Goal: Information Seeking & Learning: Learn about a topic

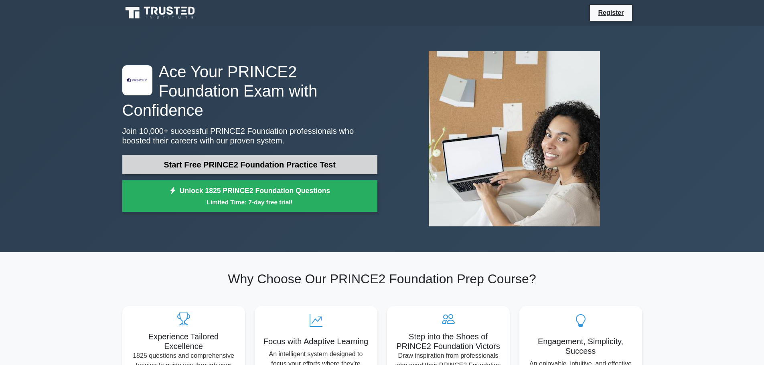
click at [346, 155] on link "Start Free PRINCE2 Foundation Practice Test" at bounding box center [249, 164] width 255 height 19
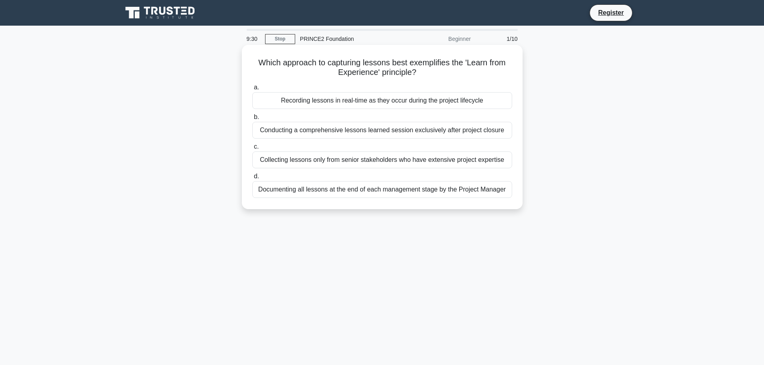
click at [341, 104] on div "Recording lessons in real-time as they occur during the project lifecycle" at bounding box center [382, 100] width 260 height 17
click at [252, 90] on input "a. Recording lessons in real-time as they occur during the project lifecycle" at bounding box center [252, 87] width 0 height 5
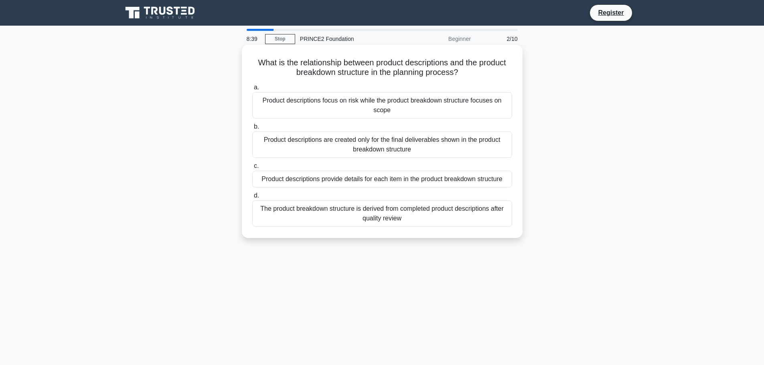
click at [365, 183] on div "Product descriptions provide details for each item in the product breakdown str…" at bounding box center [382, 179] width 260 height 17
click at [252, 169] on input "c. Product descriptions provide details for each item in the product breakdown …" at bounding box center [252, 166] width 0 height 5
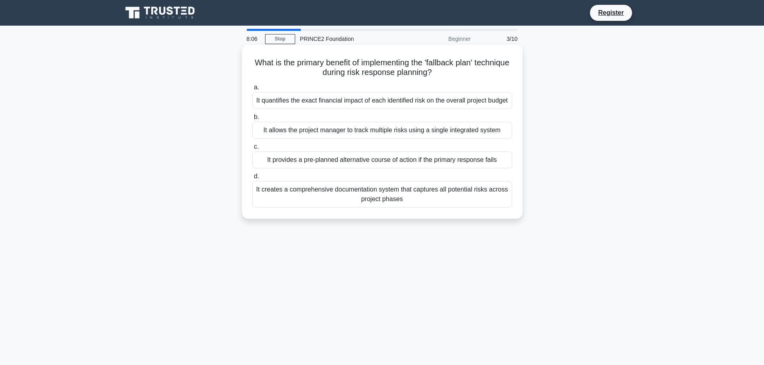
click at [344, 168] on div "It provides a pre-planned alternative course of action if the primary response …" at bounding box center [382, 160] width 260 height 17
click at [252, 150] on input "c. It provides a pre-planned alternative course of action if the primary respon…" at bounding box center [252, 146] width 0 height 5
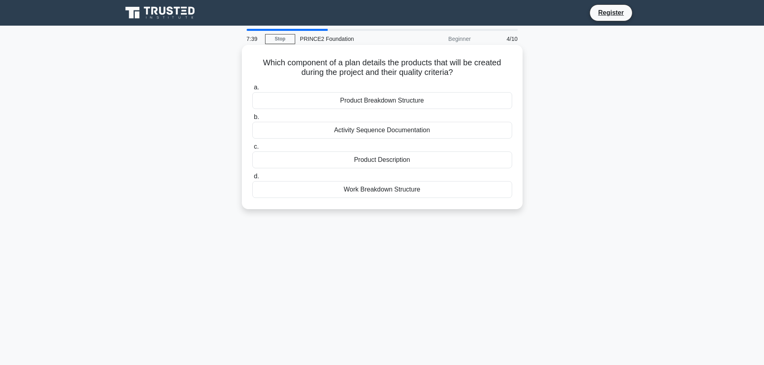
click at [407, 161] on div "Product Description" at bounding box center [382, 160] width 260 height 17
click at [252, 150] on input "c. Product Description" at bounding box center [252, 146] width 0 height 5
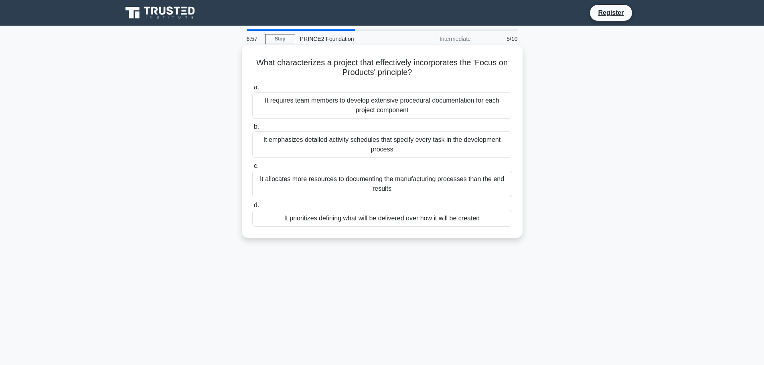
click at [414, 219] on div "It prioritizes defining what will be delivered over how it will be created" at bounding box center [382, 218] width 260 height 17
click at [252, 208] on input "d. It prioritizes defining what will be delivered over how it will be created" at bounding box center [252, 205] width 0 height 5
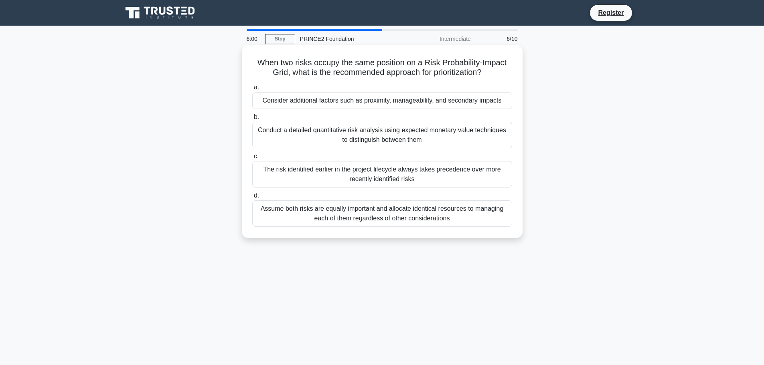
click at [385, 101] on div "Consider additional factors such as proximity, manageability, and secondary imp…" at bounding box center [382, 100] width 260 height 17
click at [252, 90] on input "a. Consider additional factors such as proximity, manageability, and secondary …" at bounding box center [252, 87] width 0 height 5
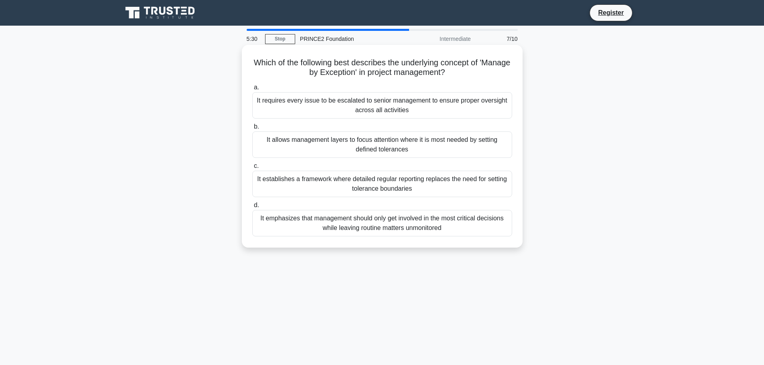
click at [395, 147] on div "It allows management layers to focus attention where it is most needed by setti…" at bounding box center [382, 145] width 260 height 26
click at [252, 130] on input "b. It allows management layers to focus attention where it is most needed by se…" at bounding box center [252, 126] width 0 height 5
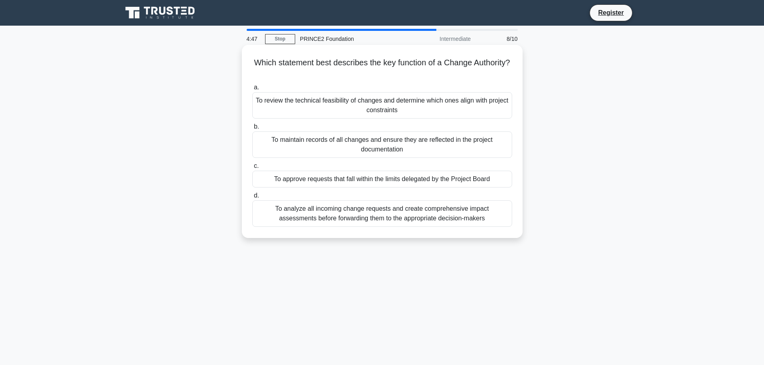
click at [384, 182] on div "To approve requests that fall within the limits delegated by the Project Board" at bounding box center [382, 179] width 260 height 17
click at [252, 169] on input "c. To approve requests that fall within the limits delegated by the Project Boa…" at bounding box center [252, 166] width 0 height 5
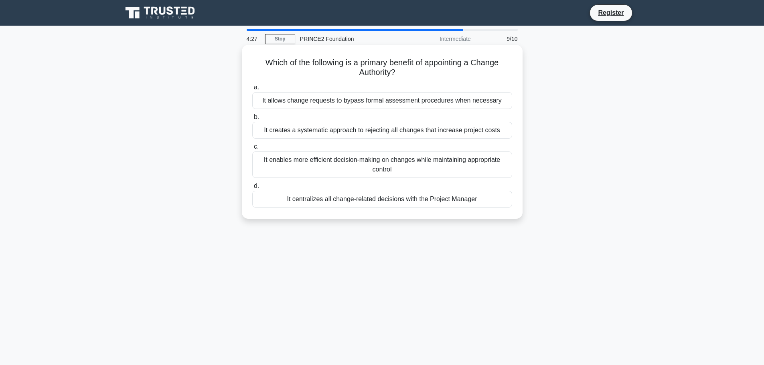
click at [349, 161] on div "It enables more efficient decision-making on changes while maintaining appropri…" at bounding box center [382, 165] width 260 height 26
click at [252, 150] on input "c. It enables more efficient decision-making on changes while maintaining appro…" at bounding box center [252, 146] width 0 height 5
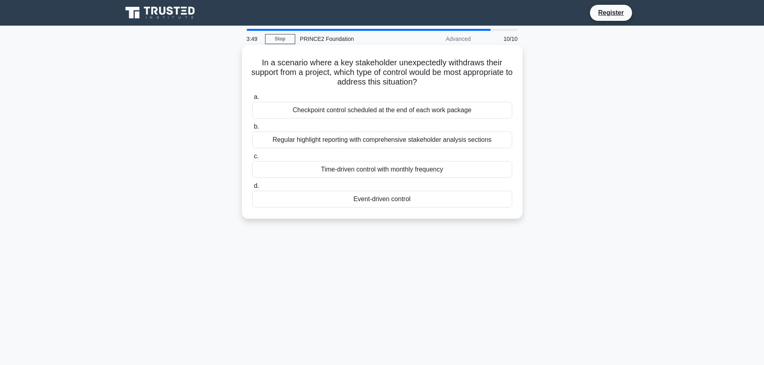
click at [376, 201] on div "Event-driven control" at bounding box center [382, 199] width 260 height 17
click at [252, 189] on input "d. Event-driven control" at bounding box center [252, 186] width 0 height 5
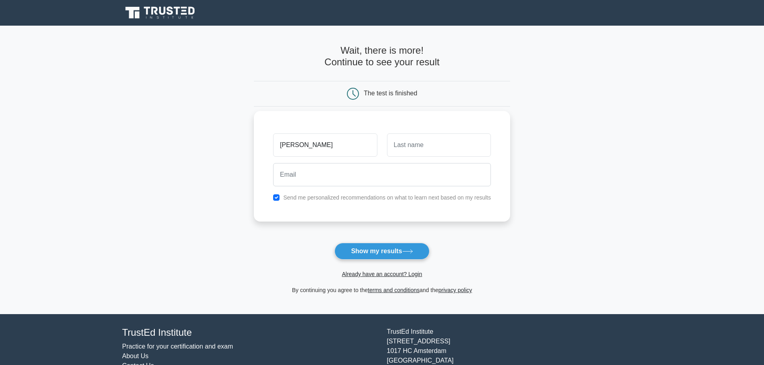
type input "Juliet"
type input "Welch"
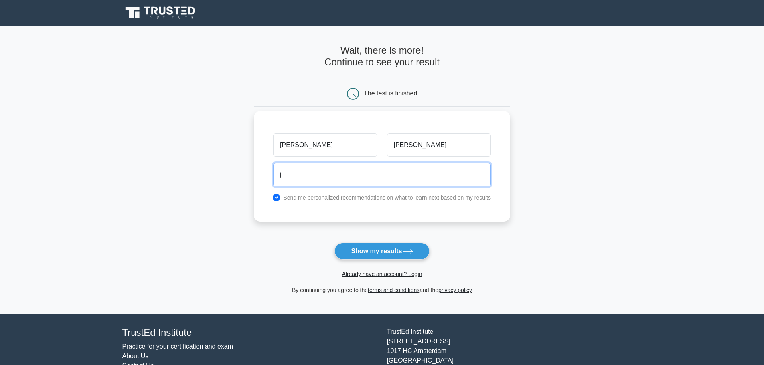
type input "j.sant37@gmail.com"
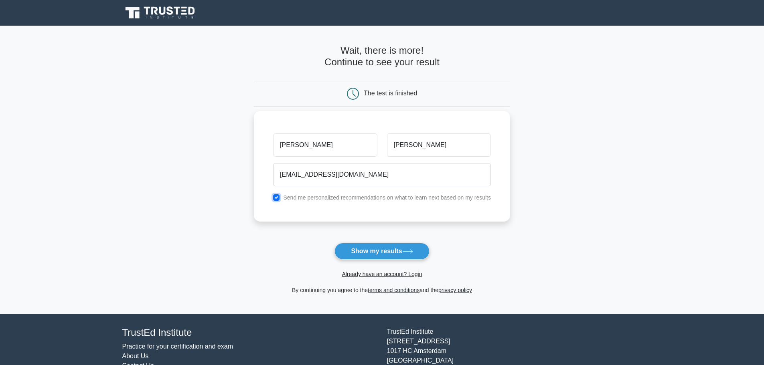
click at [278, 198] on input "checkbox" at bounding box center [276, 197] width 6 height 6
checkbox input "false"
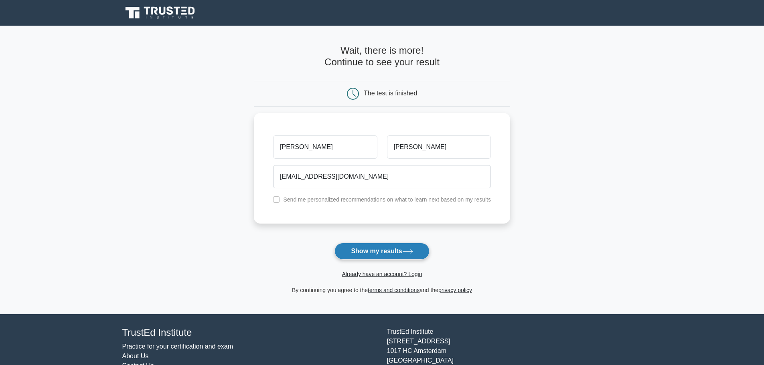
click at [376, 250] on button "Show my results" at bounding box center [381, 251] width 95 height 17
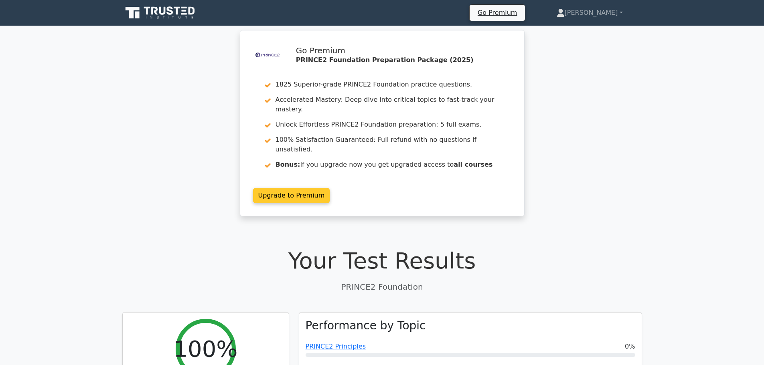
click at [305, 188] on link "Upgrade to Premium" at bounding box center [291, 195] width 77 height 15
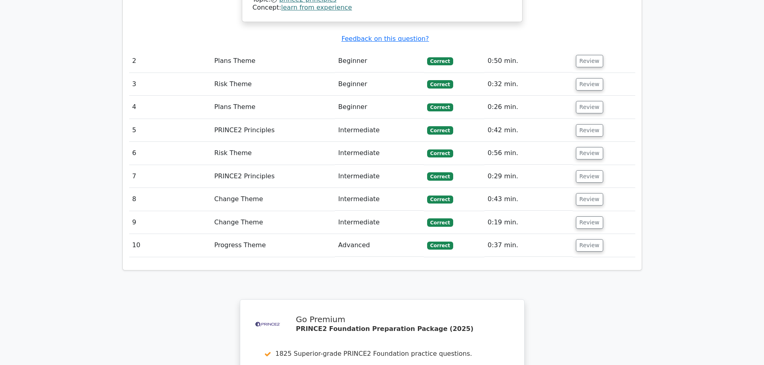
scroll to position [1239, 0]
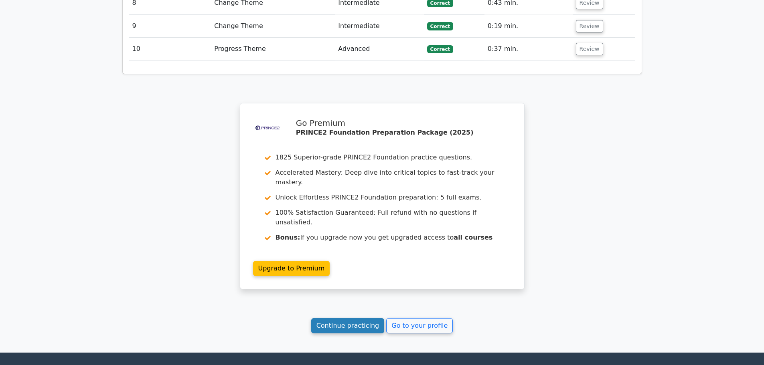
click at [355, 318] on link "Continue practicing" at bounding box center [347, 325] width 73 height 15
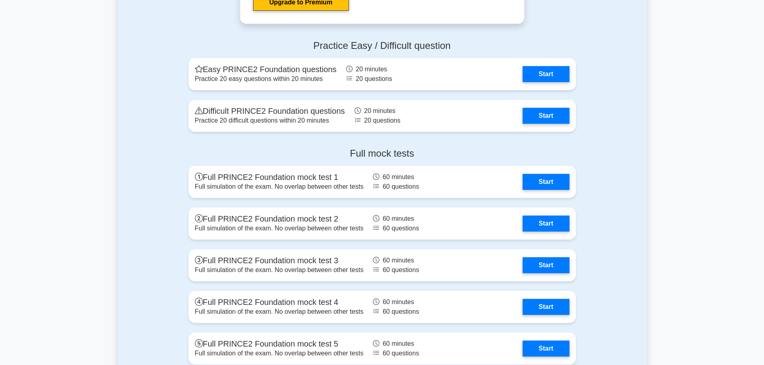
scroll to position [1203, 0]
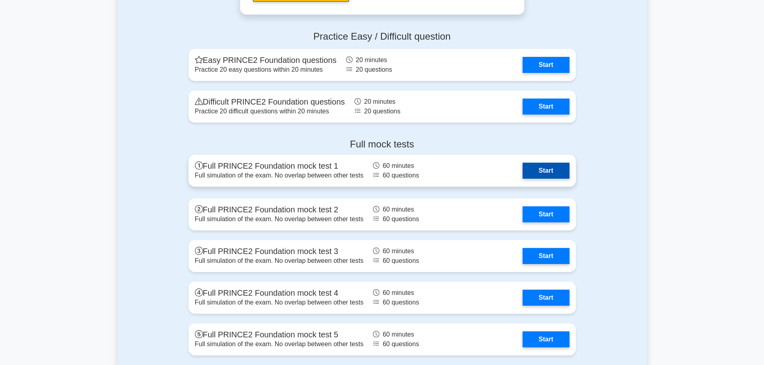
click at [558, 171] on link "Start" at bounding box center [546, 171] width 47 height 16
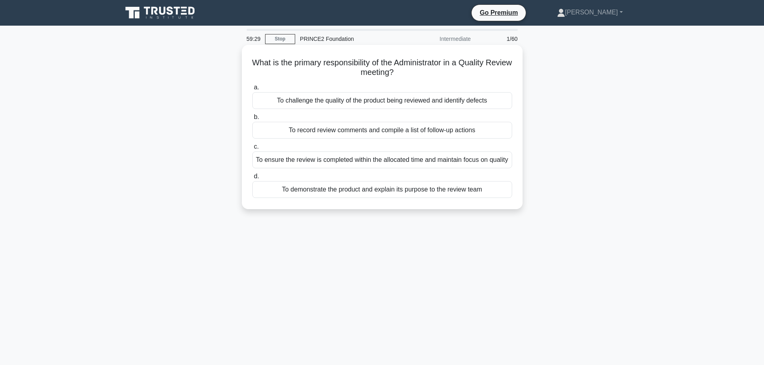
click at [368, 134] on div "To record review comments and compile a list of follow-up actions" at bounding box center [382, 130] width 260 height 17
click at [252, 120] on input "b. To record review comments and compile a list of follow-up actions" at bounding box center [252, 117] width 0 height 5
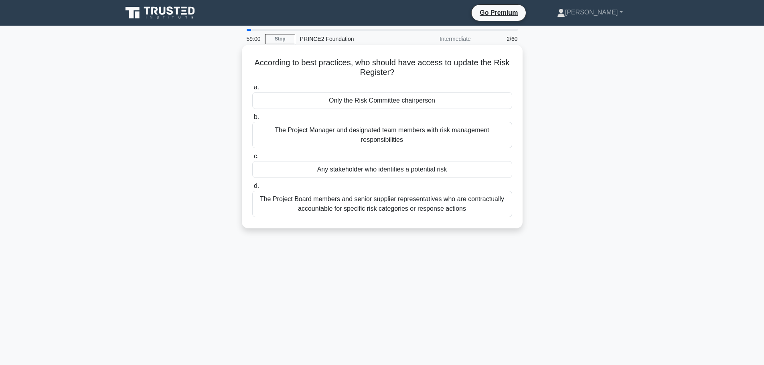
click at [365, 139] on div "The Project Manager and designated team members with risk management responsibi…" at bounding box center [382, 135] width 260 height 26
click at [252, 120] on input "b. The Project Manager and designated team members with risk management respons…" at bounding box center [252, 117] width 0 height 5
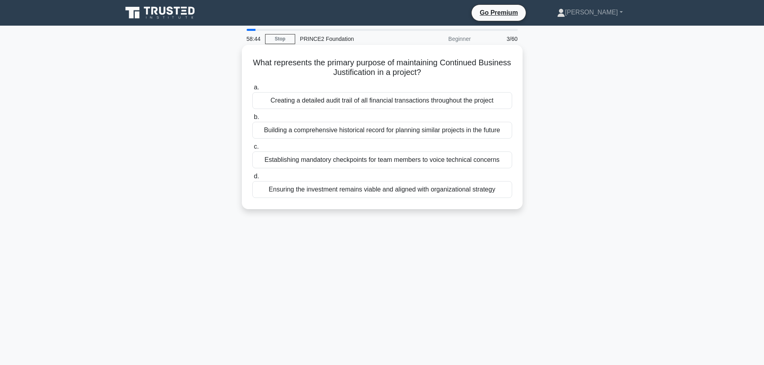
click at [352, 189] on div "Ensuring the investment remains viable and aligned with organizational strategy" at bounding box center [382, 189] width 260 height 17
click at [252, 179] on input "d. Ensuring the investment remains viable and aligned with organizational strat…" at bounding box center [252, 176] width 0 height 5
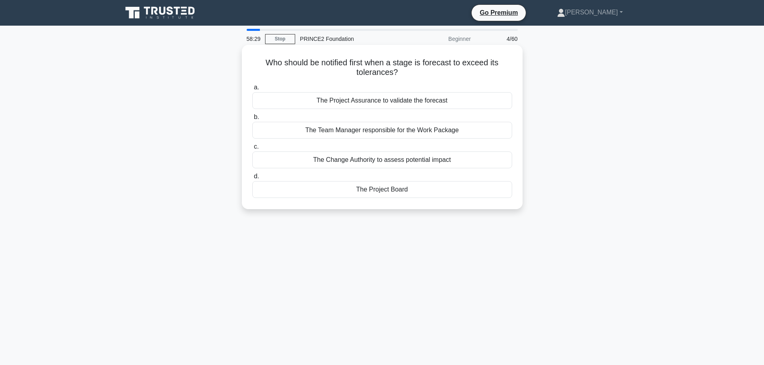
click at [379, 190] on div "The Project Board" at bounding box center [382, 189] width 260 height 17
click at [252, 179] on input "d. The Project Board" at bounding box center [252, 176] width 0 height 5
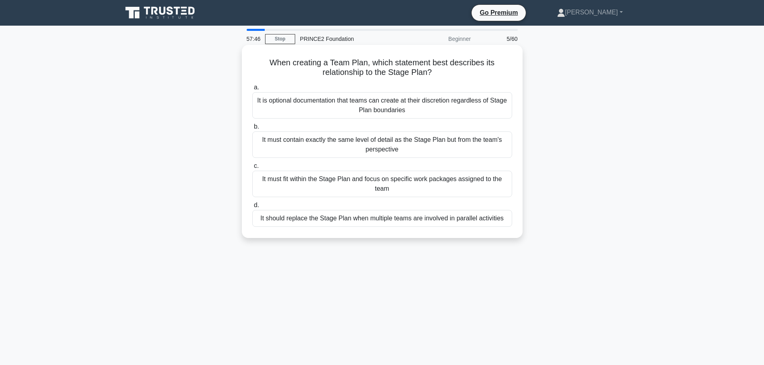
click at [354, 186] on div "It must fit within the Stage Plan and focus on specific work packages assigned …" at bounding box center [382, 184] width 260 height 26
click at [252, 169] on input "c. It must fit within the Stage Plan and focus on specific work packages assign…" at bounding box center [252, 166] width 0 height 5
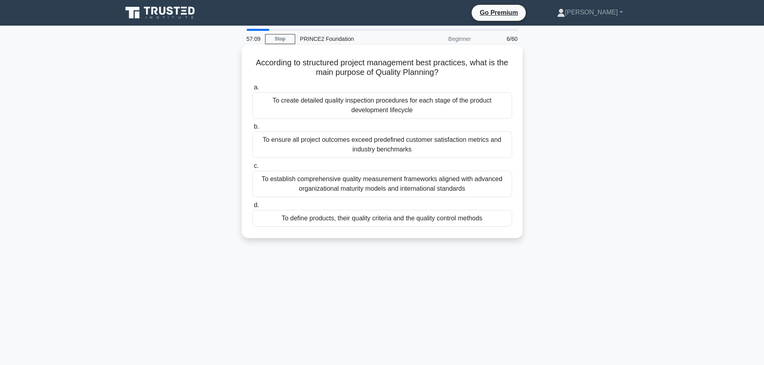
click at [375, 217] on div "To define products, their quality criteria and the quality control methods" at bounding box center [382, 218] width 260 height 17
click at [252, 208] on input "d. To define products, their quality criteria and the quality control methods" at bounding box center [252, 205] width 0 height 5
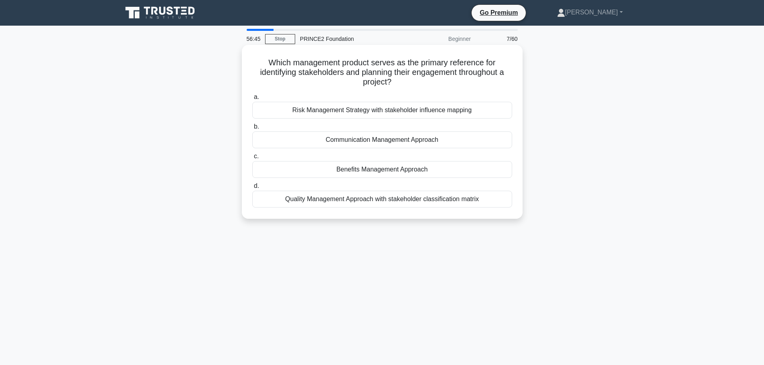
click at [407, 141] on div "Communication Management Approach" at bounding box center [382, 140] width 260 height 17
click at [252, 130] on input "b. Communication Management Approach" at bounding box center [252, 126] width 0 height 5
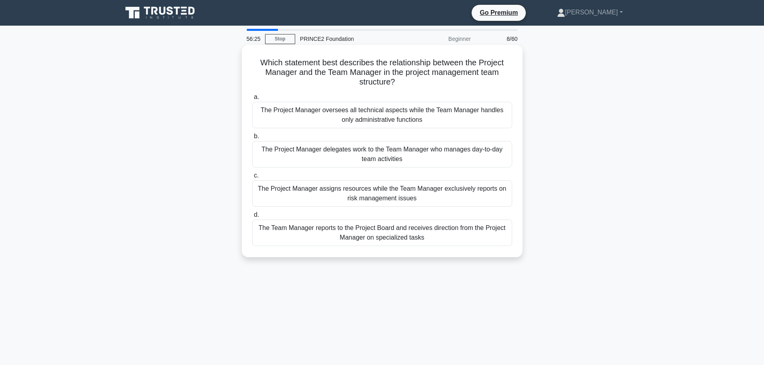
click at [391, 159] on div "The Project Manager delegates work to the Team Manager who manages day-to-day t…" at bounding box center [382, 154] width 260 height 26
click at [252, 139] on input "b. The Project Manager delegates work to the Team Manager who manages day-to-da…" at bounding box center [252, 136] width 0 height 5
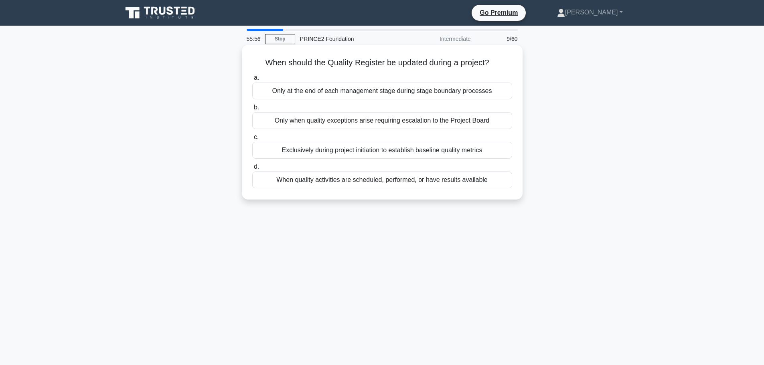
click at [345, 183] on div "When quality activities are scheduled, performed, or have results available" at bounding box center [382, 180] width 260 height 17
click at [252, 170] on input "d. When quality activities are scheduled, performed, or have results available" at bounding box center [252, 166] width 0 height 5
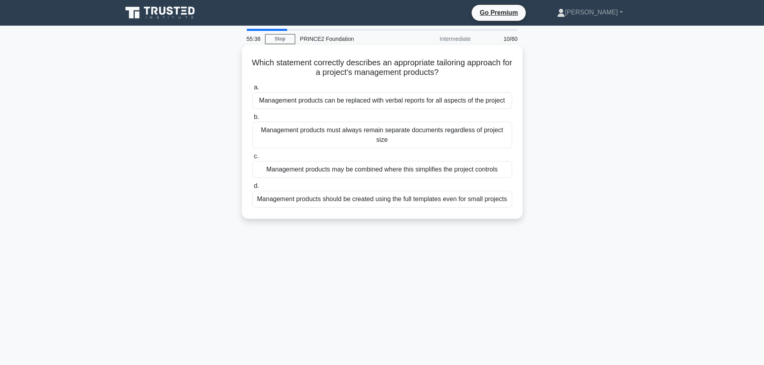
click at [365, 171] on div "Management products may be combined where this simplifies the project controls" at bounding box center [382, 169] width 260 height 17
click at [252, 159] on input "c. Management products may be combined where this simplifies the project contro…" at bounding box center [252, 156] width 0 height 5
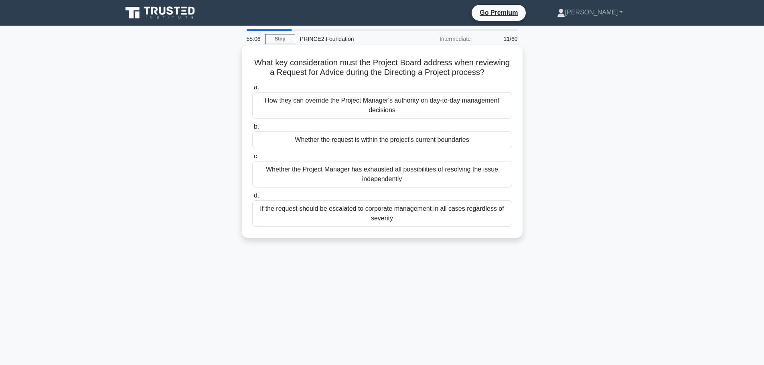
click at [337, 144] on div "Whether the request is within the project's current boundaries" at bounding box center [382, 140] width 260 height 17
click at [252, 130] on input "b. Whether the request is within the project's current boundaries" at bounding box center [252, 126] width 0 height 5
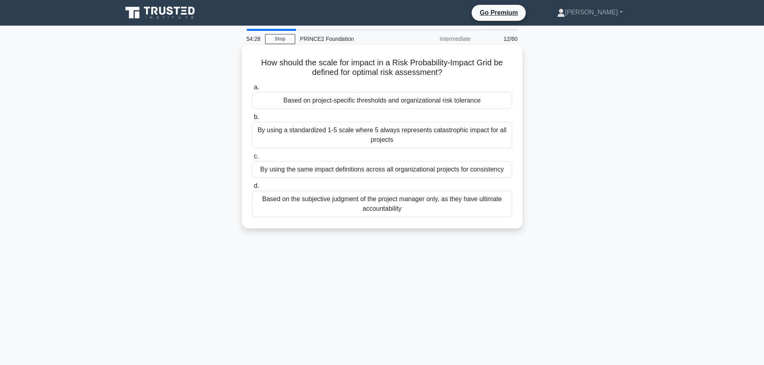
click at [398, 105] on div "Based on project-specific thresholds and organizational risk tolerance" at bounding box center [382, 100] width 260 height 17
click at [252, 90] on input "a. Based on project-specific thresholds and organizational risk tolerance" at bounding box center [252, 87] width 0 height 5
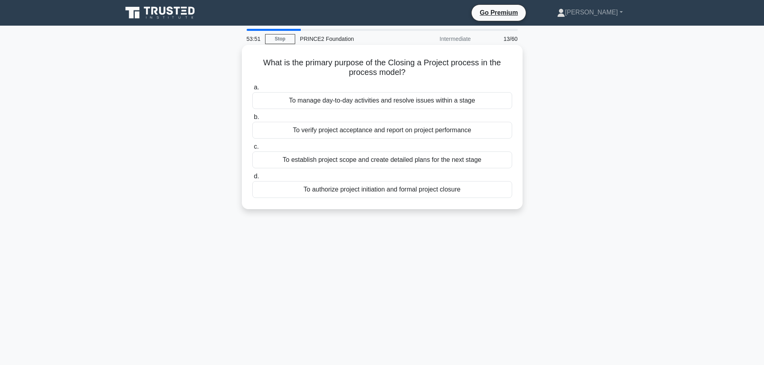
click at [361, 132] on div "To verify project acceptance and report on project performance" at bounding box center [382, 130] width 260 height 17
click at [252, 120] on input "b. To verify project acceptance and report on project performance" at bounding box center [252, 117] width 0 height 5
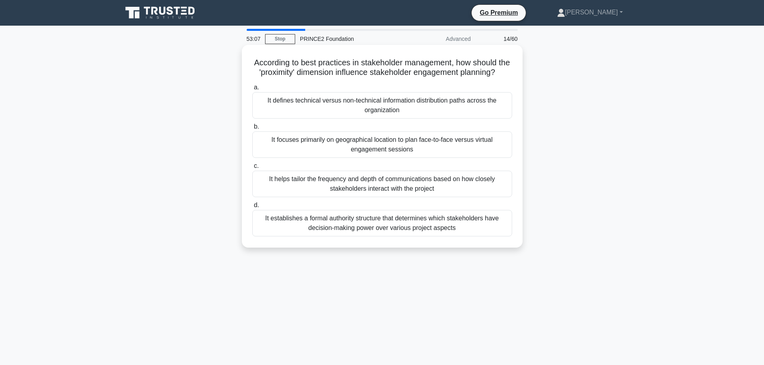
click at [371, 192] on div "It helps tailor the frequency and depth of communications based on how closely …" at bounding box center [382, 184] width 260 height 26
click at [252, 169] on input "c. It helps tailor the frequency and depth of communications based on how close…" at bounding box center [252, 166] width 0 height 5
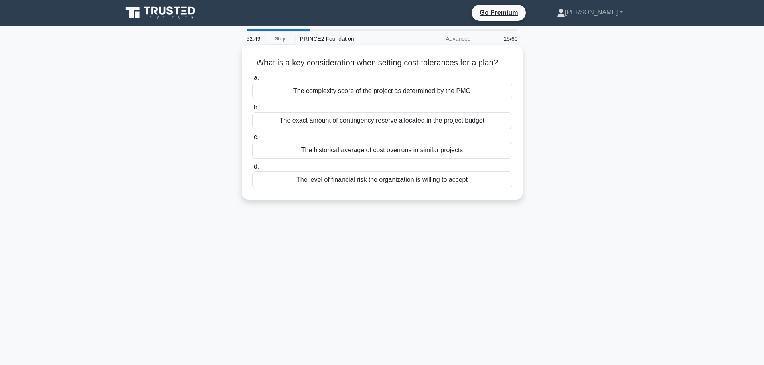
click at [387, 178] on div "The level of financial risk the organization is willing to accept" at bounding box center [382, 180] width 260 height 17
click at [252, 170] on input "d. The level of financial risk the organization is willing to accept" at bounding box center [252, 166] width 0 height 5
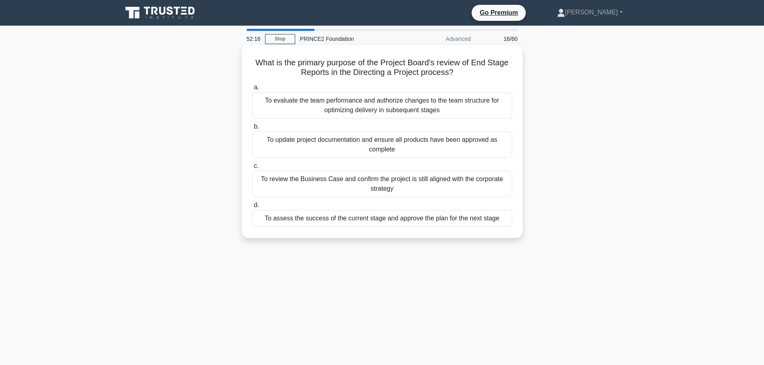
click at [358, 221] on div "To assess the success of the current stage and approve the plan for the next st…" at bounding box center [382, 218] width 260 height 17
click at [252, 208] on input "d. To assess the success of the current stage and approve the plan for the next…" at bounding box center [252, 205] width 0 height 5
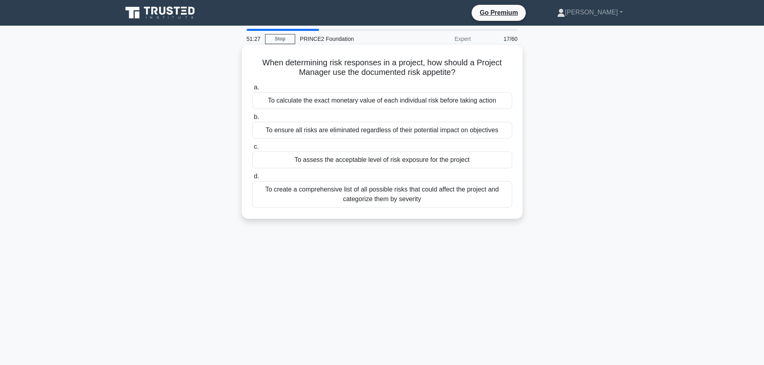
click at [367, 197] on div "To create a comprehensive list of all possible risks that could affect the proj…" at bounding box center [382, 194] width 260 height 26
click at [252, 179] on input "d. To create a comprehensive list of all possible risks that could affect the p…" at bounding box center [252, 176] width 0 height 5
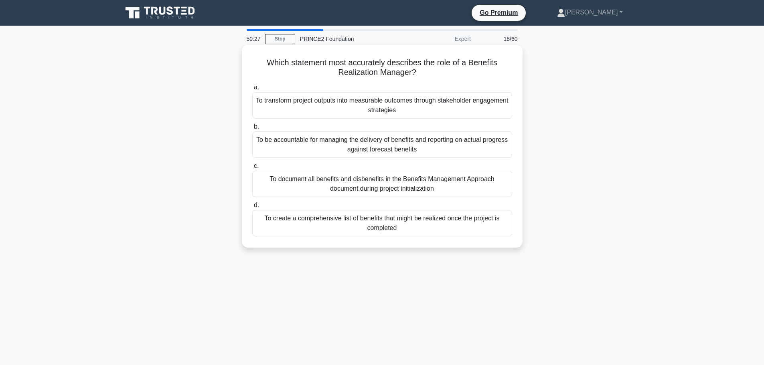
click at [375, 152] on div "To be accountable for managing the delivery of benefits and reporting on actual…" at bounding box center [382, 145] width 260 height 26
click at [252, 130] on input "b. To be accountable for managing the delivery of benefits and reporting on act…" at bounding box center [252, 126] width 0 height 5
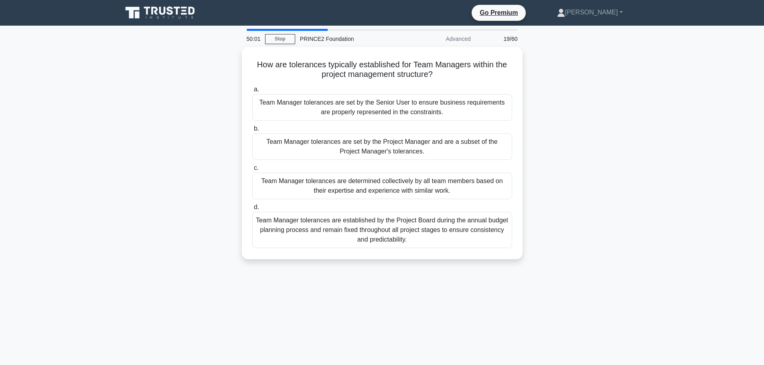
click at [375, 151] on div "Team Manager tolerances are set by the Project Manager and are a subset of the …" at bounding box center [382, 147] width 260 height 26
click at [252, 132] on input "b. Team Manager tolerances are set by the Project Manager and are a subset of t…" at bounding box center [252, 128] width 0 height 5
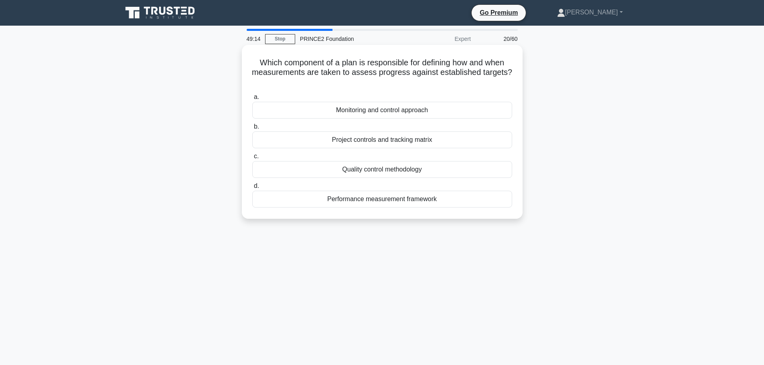
click at [385, 103] on div "Monitoring and control approach" at bounding box center [382, 110] width 260 height 17
click at [252, 100] on input "a. Monitoring and control approach" at bounding box center [252, 97] width 0 height 5
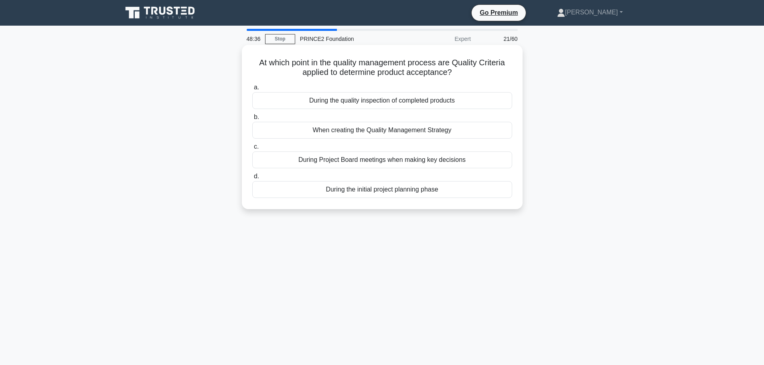
click at [385, 103] on div "During the quality inspection of completed products" at bounding box center [382, 100] width 260 height 17
click at [252, 90] on input "a. During the quality inspection of completed products" at bounding box center [252, 87] width 0 height 5
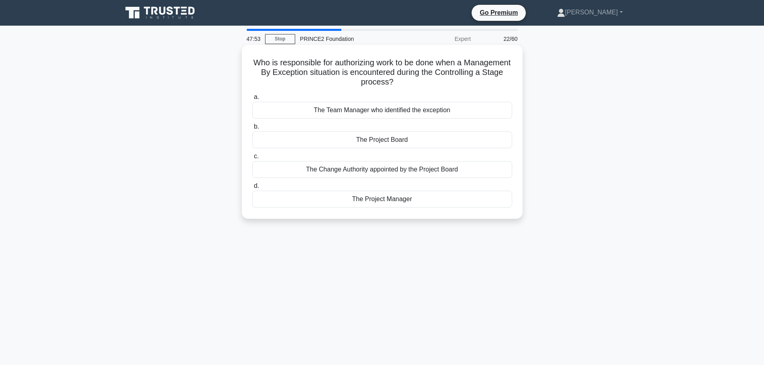
click at [377, 143] on div "The Project Board" at bounding box center [382, 140] width 260 height 17
click at [252, 130] on input "b. The Project Board" at bounding box center [252, 126] width 0 height 5
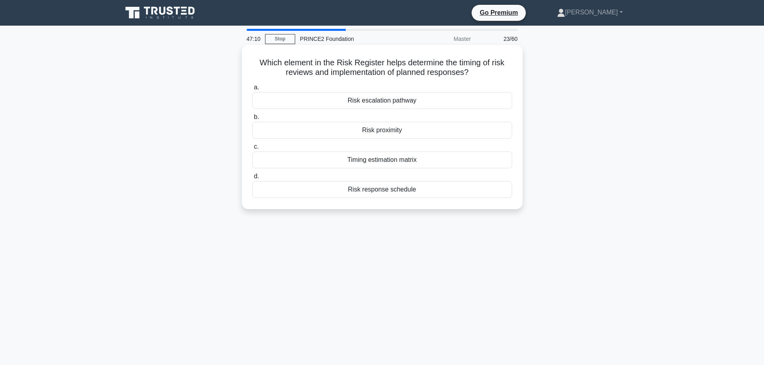
click at [389, 192] on div "Risk response schedule" at bounding box center [382, 189] width 260 height 17
click at [252, 179] on input "d. Risk response schedule" at bounding box center [252, 176] width 0 height 5
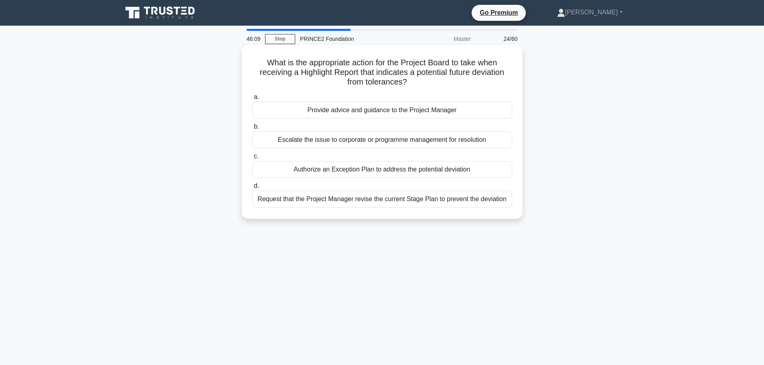
click at [396, 169] on div "Authorize an Exception Plan to address the potential deviation" at bounding box center [382, 169] width 260 height 17
click at [252, 159] on input "c. Authorize an Exception Plan to address the potential deviation" at bounding box center [252, 156] width 0 height 5
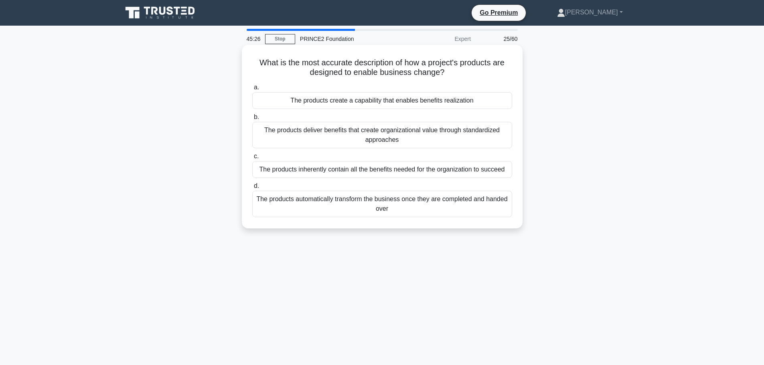
click at [395, 101] on div "The products create a capability that enables benefits realization" at bounding box center [382, 100] width 260 height 17
click at [252, 90] on input "a. The products create a capability that enables benefits realization" at bounding box center [252, 87] width 0 height 5
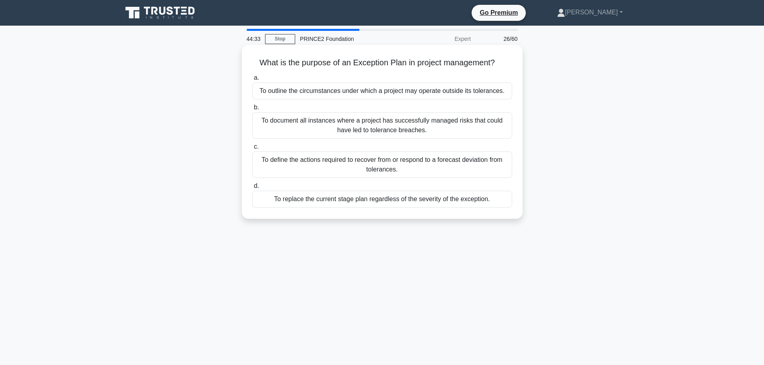
click at [387, 169] on div "To define the actions required to recover from or respond to a forecast deviati…" at bounding box center [382, 165] width 260 height 26
click at [252, 150] on input "c. To define the actions required to recover from or respond to a forecast devi…" at bounding box center [252, 146] width 0 height 5
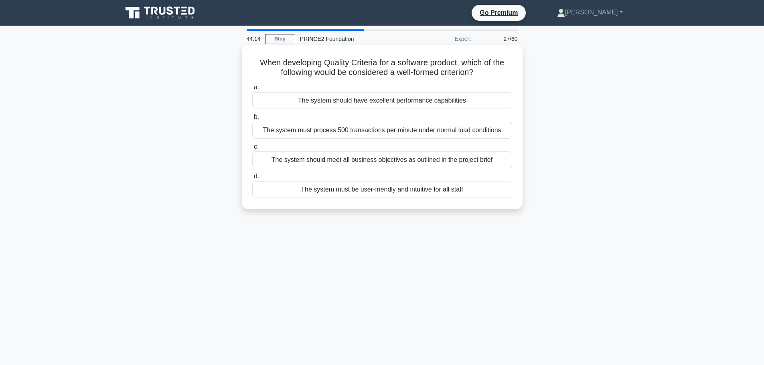
click at [391, 162] on div "The system should meet all business objectives as outlined in the project brief" at bounding box center [382, 160] width 260 height 17
click at [252, 150] on input "c. The system should meet all business objectives as outlined in the project br…" at bounding box center [252, 146] width 0 height 5
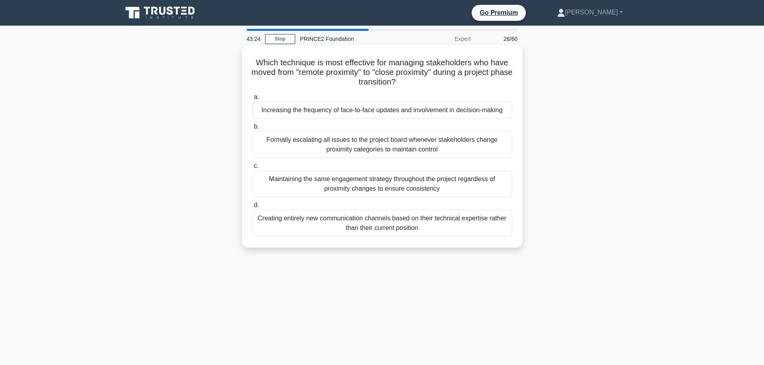
click at [330, 113] on div "Increasing the frequency of face-to-face updates and involvement in decision-ma…" at bounding box center [382, 110] width 260 height 17
click at [252, 100] on input "a. Increasing the frequency of face-to-face updates and involvement in decision…" at bounding box center [252, 97] width 0 height 5
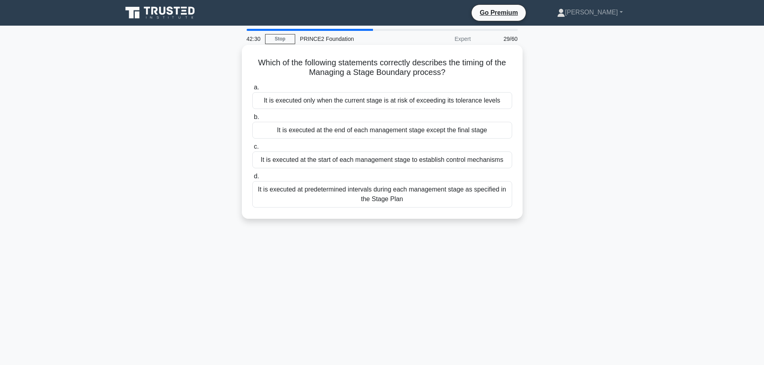
click at [342, 131] on div "It is executed at the end of each management stage except the final stage" at bounding box center [382, 130] width 260 height 17
click at [252, 120] on input "b. It is executed at the end of each management stage except the final stage" at bounding box center [252, 117] width 0 height 5
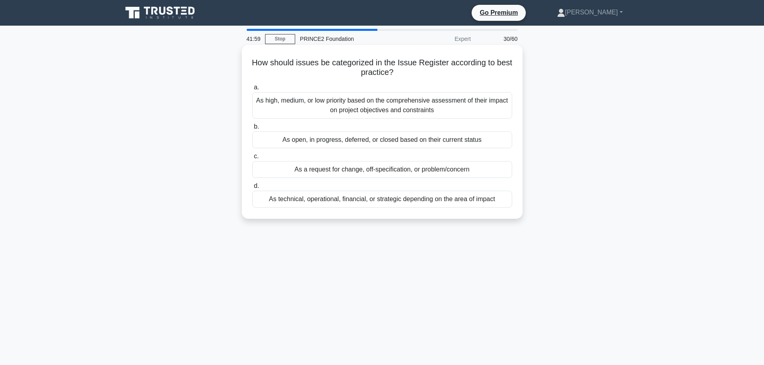
click at [336, 142] on div "As open, in progress, deferred, or closed based on their current status" at bounding box center [382, 140] width 260 height 17
click at [252, 130] on input "b. As open, in progress, deferred, or closed based on their current status" at bounding box center [252, 126] width 0 height 5
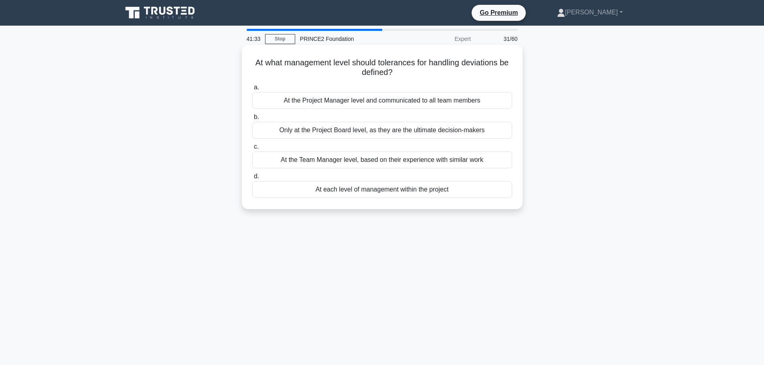
click at [407, 190] on div "At each level of management within the project" at bounding box center [382, 189] width 260 height 17
click at [252, 179] on input "d. At each level of management within the project" at bounding box center [252, 176] width 0 height 5
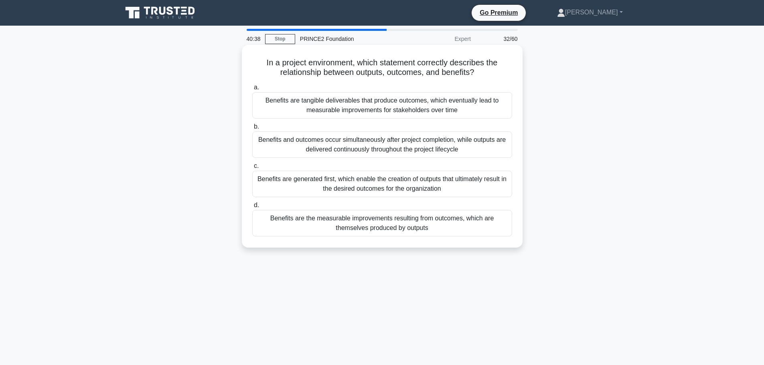
click at [416, 229] on div "Benefits are the measurable improvements resulting from outcomes, which are the…" at bounding box center [382, 223] width 260 height 26
click at [252, 208] on input "d. Benefits are the measurable improvements resulting from outcomes, which are …" at bounding box center [252, 205] width 0 height 5
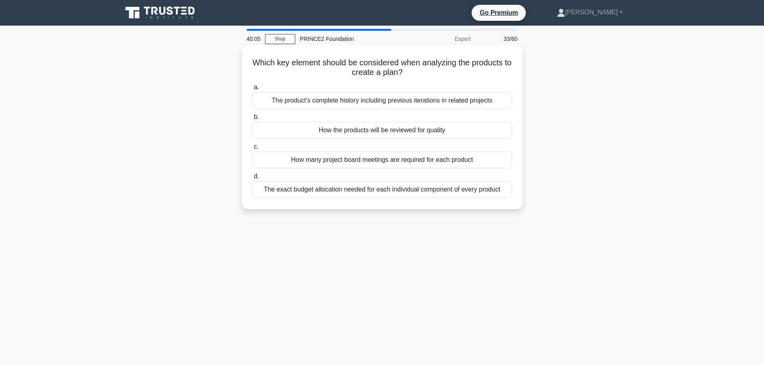
click at [415, 133] on div "How the products will be reviewed for quality" at bounding box center [382, 130] width 260 height 17
click at [252, 120] on input "b. How the products will be reviewed for quality" at bounding box center [252, 117] width 0 height 5
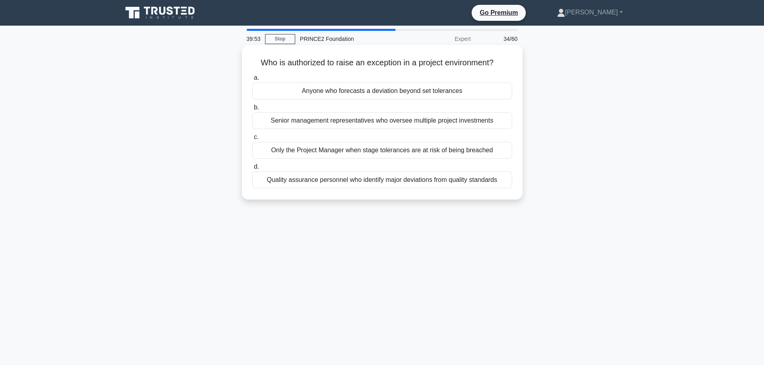
click at [411, 91] on div "Anyone who forecasts a deviation beyond set tolerances" at bounding box center [382, 91] width 260 height 17
click at [252, 81] on input "a. Anyone who forecasts a deviation beyond set tolerances" at bounding box center [252, 77] width 0 height 5
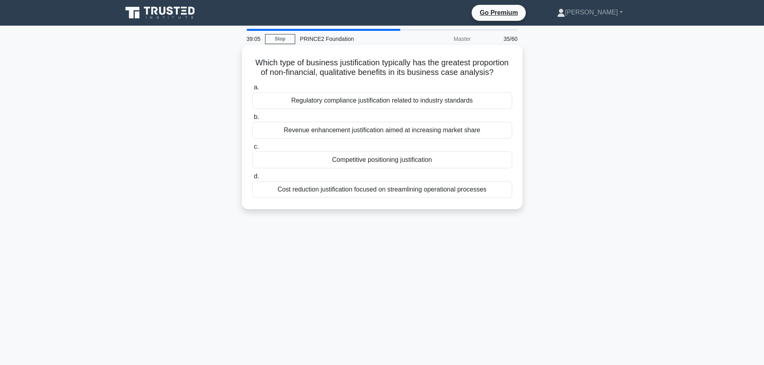
click at [419, 109] on div "Regulatory compliance justification related to industry standards" at bounding box center [382, 100] width 260 height 17
click at [252, 90] on input "a. Regulatory compliance justification related to industry standards" at bounding box center [252, 87] width 0 height 5
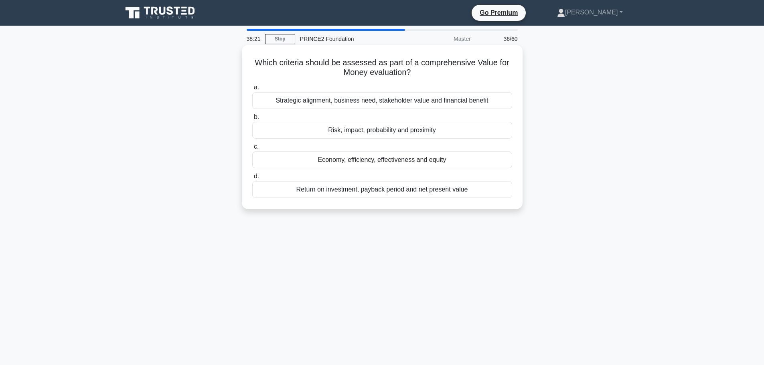
click at [408, 191] on div "Return on investment, payback period and net present value" at bounding box center [382, 189] width 260 height 17
click at [310, 191] on div "Return on investment, payback period and net present value" at bounding box center [382, 189] width 260 height 17
click at [252, 179] on input "d. Return on investment, payback period and net present value" at bounding box center [252, 176] width 0 height 5
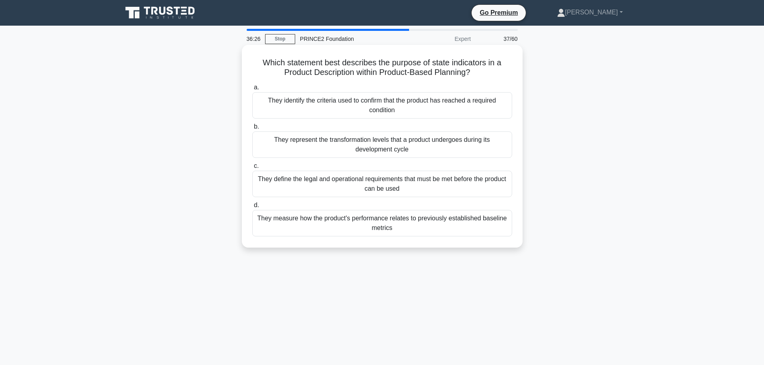
click at [364, 109] on div "They identify the criteria used to confirm that the product has reached a requi…" at bounding box center [382, 105] width 260 height 26
click at [252, 90] on input "a. They identify the criteria used to confirm that the product has reached a re…" at bounding box center [252, 87] width 0 height 5
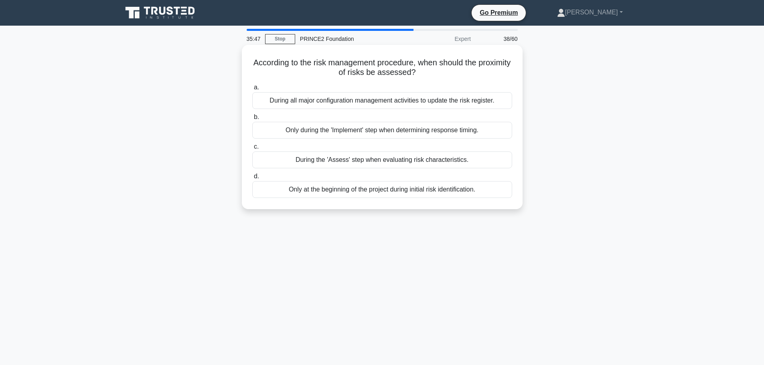
click at [363, 101] on div "During all major configuration management activities to update the risk registe…" at bounding box center [382, 100] width 260 height 17
click at [252, 90] on input "a. During all major configuration management activities to update the risk regi…" at bounding box center [252, 87] width 0 height 5
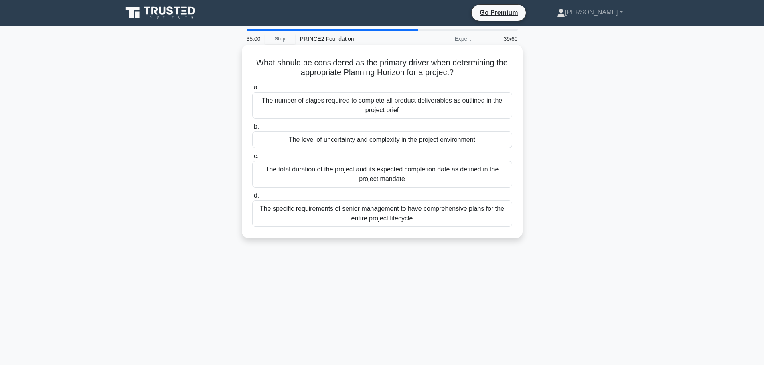
click at [372, 140] on div "The level of uncertainty and complexity in the project environment" at bounding box center [382, 140] width 260 height 17
click at [252, 130] on input "b. The level of uncertainty and complexity in the project environment" at bounding box center [252, 126] width 0 height 5
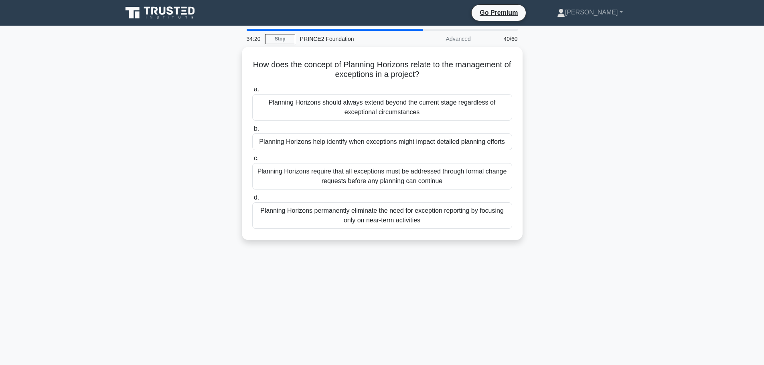
click at [372, 140] on div "Planning Horizons help identify when exceptions might impact detailed planning …" at bounding box center [382, 142] width 260 height 17
click at [252, 132] on input "b. Planning Horizons help identify when exceptions might impact detailed planni…" at bounding box center [252, 128] width 0 height 5
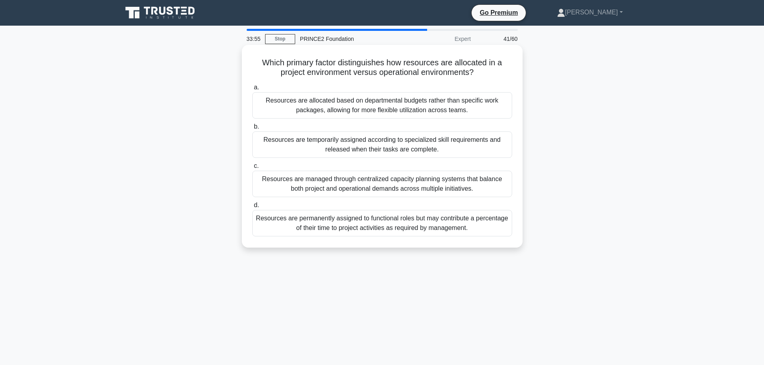
click at [370, 147] on div "Resources are temporarily assigned according to specialized skill requirements …" at bounding box center [382, 145] width 260 height 26
click at [252, 130] on input "b. Resources are temporarily assigned according to specialized skill requiremen…" at bounding box center [252, 126] width 0 height 5
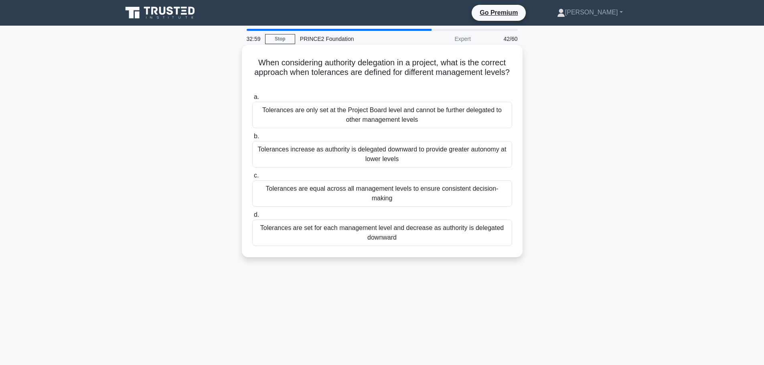
click at [297, 193] on div "Tolerances are equal across all management levels to ensure consistent decision…" at bounding box center [382, 193] width 260 height 26
click at [252, 178] on input "c. Tolerances are equal across all management levels to ensure consistent decis…" at bounding box center [252, 175] width 0 height 5
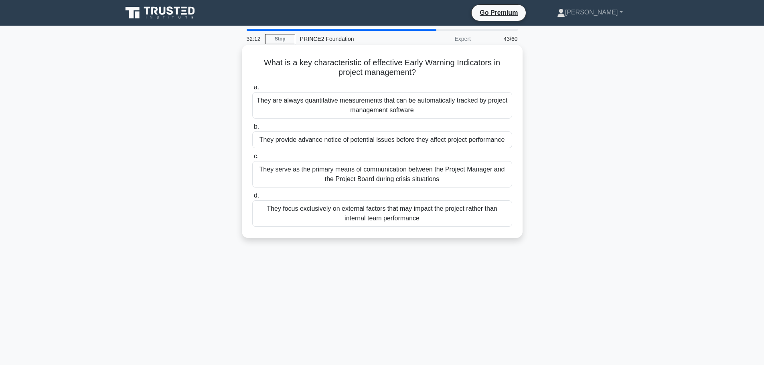
click at [306, 140] on div "They provide advance notice of potential issues before they affect project perf…" at bounding box center [382, 140] width 260 height 17
click at [252, 130] on input "b. They provide advance notice of potential issues before they affect project p…" at bounding box center [252, 126] width 0 height 5
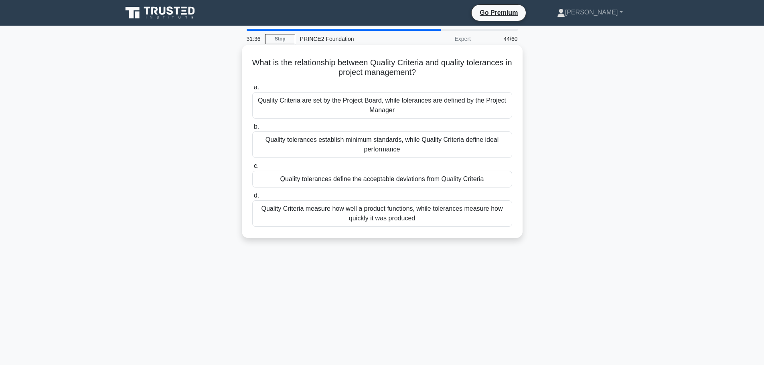
click at [325, 180] on div "Quality tolerances define the acceptable deviations from Quality Criteria" at bounding box center [382, 179] width 260 height 17
click at [252, 169] on input "c. Quality tolerances define the acceptable deviations from Quality Criteria" at bounding box center [252, 166] width 0 height 5
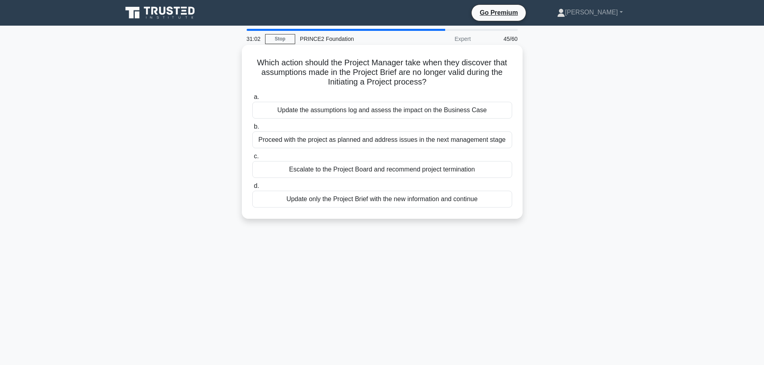
click at [331, 115] on div "Update the assumptions log and assess the impact on the Business Case" at bounding box center [382, 110] width 260 height 17
click at [252, 100] on input "a. Update the assumptions log and assess the impact on the Business Case" at bounding box center [252, 97] width 0 height 5
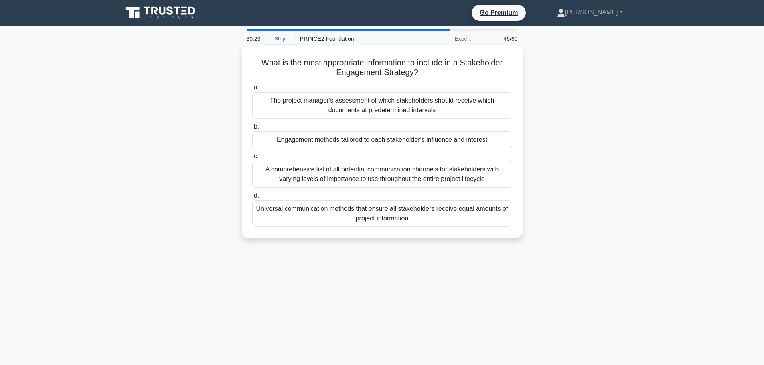
click at [319, 141] on div "Engagement methods tailored to each stakeholder's influence and interest" at bounding box center [382, 140] width 260 height 17
click at [252, 130] on input "b. Engagement methods tailored to each stakeholder's influence and interest" at bounding box center [252, 126] width 0 height 5
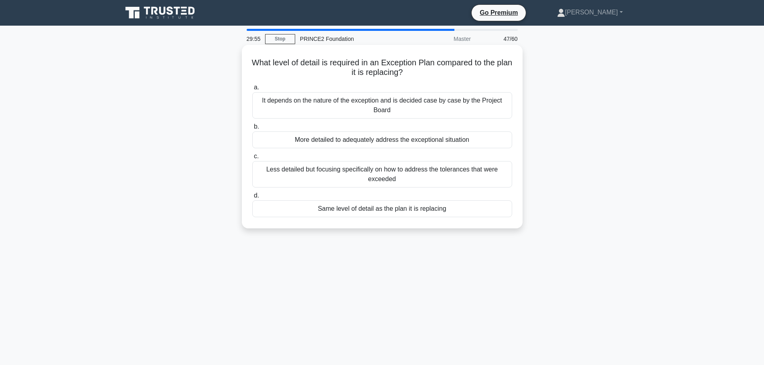
click at [363, 212] on div "Same level of detail as the plan it is replacing" at bounding box center [382, 209] width 260 height 17
click at [252, 199] on input "d. Same level of detail as the plan it is replacing" at bounding box center [252, 195] width 0 height 5
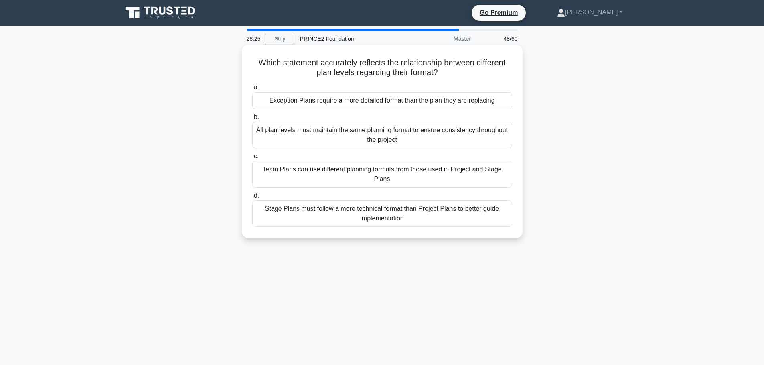
click at [308, 216] on div "Stage Plans must follow a more technical format than Project Plans to better gu…" at bounding box center [382, 214] width 260 height 26
click at [252, 199] on input "d. Stage Plans must follow a more technical format than Project Plans to better…" at bounding box center [252, 195] width 0 height 5
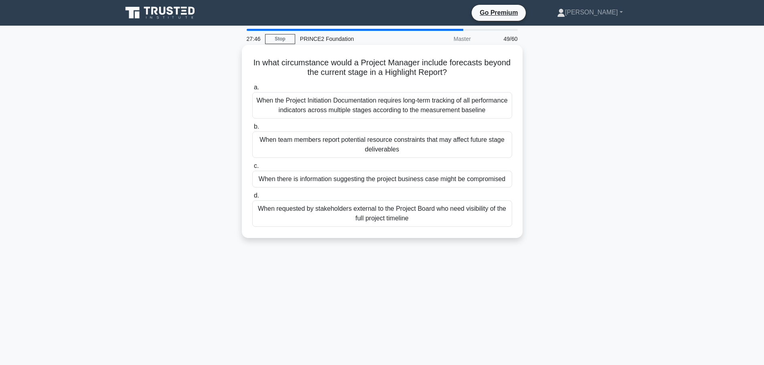
click at [332, 179] on div "When there is information suggesting the project business case might be comprom…" at bounding box center [382, 179] width 260 height 17
click at [252, 169] on input "c. When there is information suggesting the project business case might be comp…" at bounding box center [252, 166] width 0 height 5
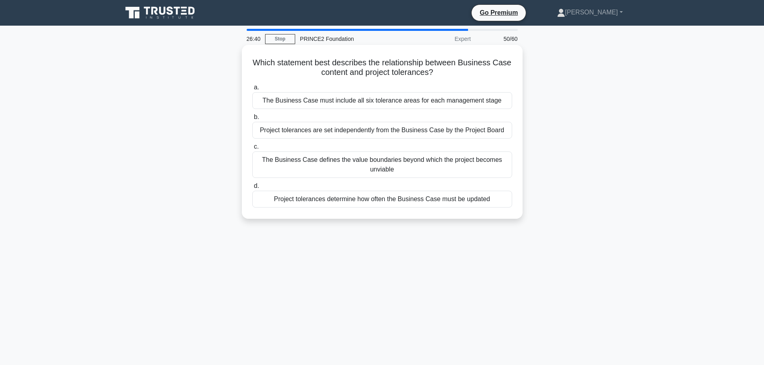
click at [308, 169] on div "The Business Case defines the value boundaries beyond which the project becomes…" at bounding box center [382, 165] width 260 height 26
click at [252, 150] on input "c. The Business Case defines the value boundaries beyond which the project beco…" at bounding box center [252, 146] width 0 height 5
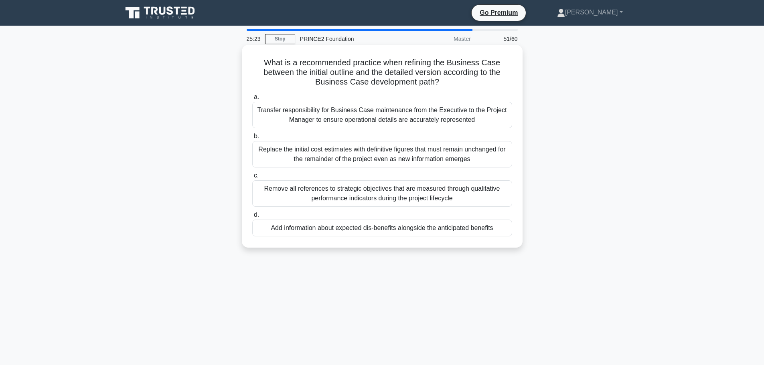
click at [413, 121] on div "Transfer responsibility for Business Case maintenance from the Executive to the…" at bounding box center [382, 115] width 260 height 26
click at [252, 100] on input "a. Transfer responsibility for Business Case maintenance from the Executive to …" at bounding box center [252, 97] width 0 height 5
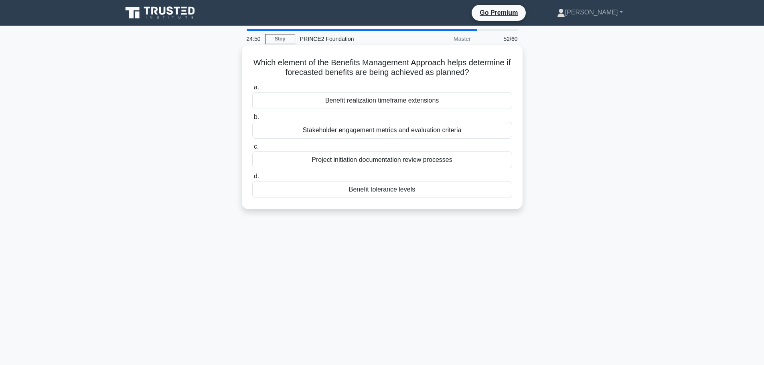
click at [400, 162] on div "Project initiation documentation review processes" at bounding box center [382, 160] width 260 height 17
click at [252, 150] on input "c. Project initiation documentation review processes" at bounding box center [252, 146] width 0 height 5
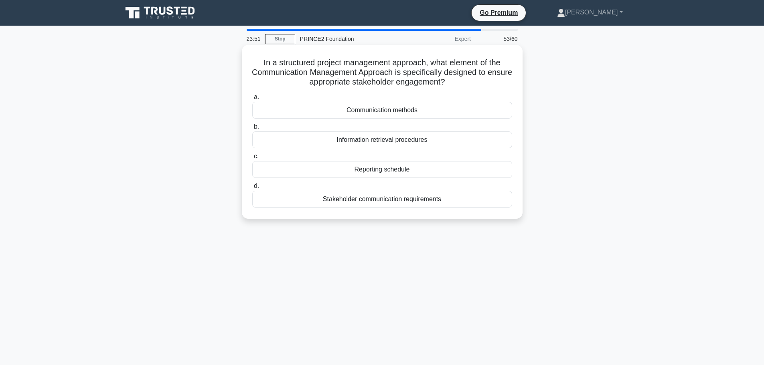
click at [387, 200] on div "Stakeholder communication requirements" at bounding box center [382, 199] width 260 height 17
click at [252, 189] on input "d. Stakeholder communication requirements" at bounding box center [252, 186] width 0 height 5
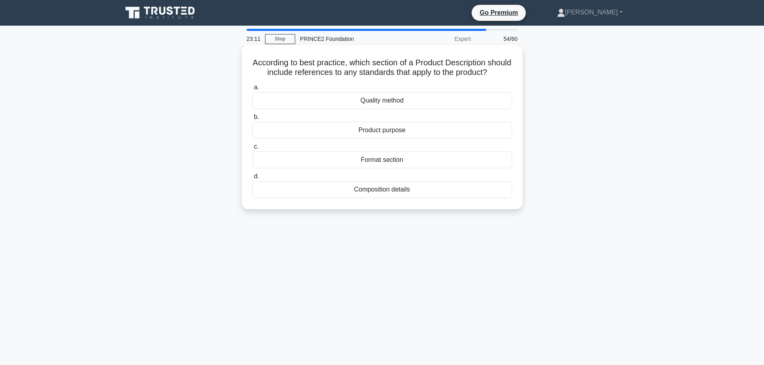
click at [407, 109] on div "Quality method" at bounding box center [382, 100] width 260 height 17
click at [252, 90] on input "a. Quality method" at bounding box center [252, 87] width 0 height 5
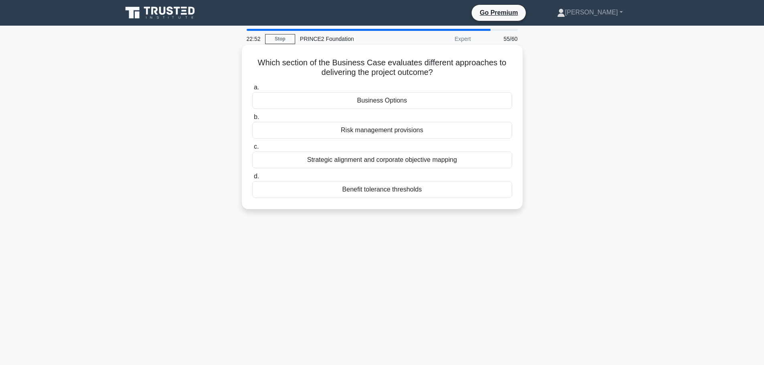
click at [423, 102] on div "Business Options" at bounding box center [382, 100] width 260 height 17
click at [252, 90] on input "a. Business Options" at bounding box center [252, 87] width 0 height 5
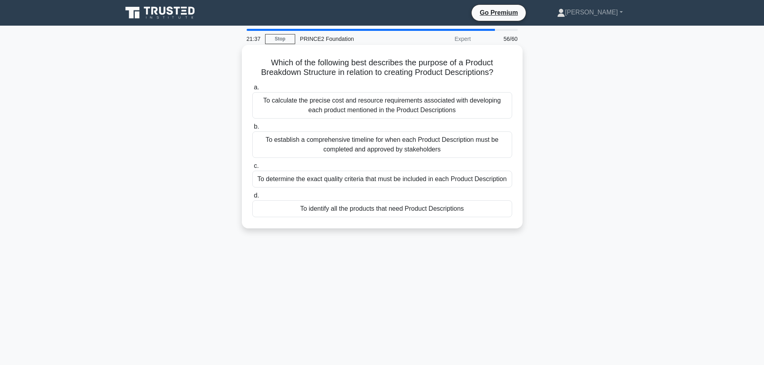
click at [425, 213] on div "To identify all the products that need Product Descriptions" at bounding box center [382, 209] width 260 height 17
click at [252, 199] on input "d. To identify all the products that need Product Descriptions" at bounding box center [252, 195] width 0 height 5
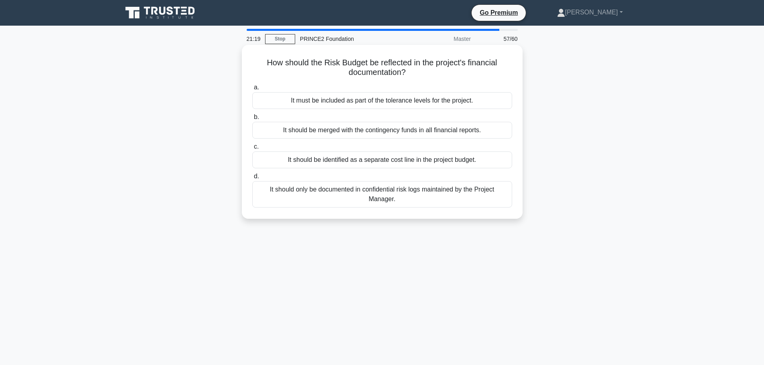
click at [431, 160] on div "It should be identified as a separate cost line in the project budget." at bounding box center [382, 160] width 260 height 17
click at [252, 150] on input "c. It should be identified as a separate cost line in the project budget." at bounding box center [252, 146] width 0 height 5
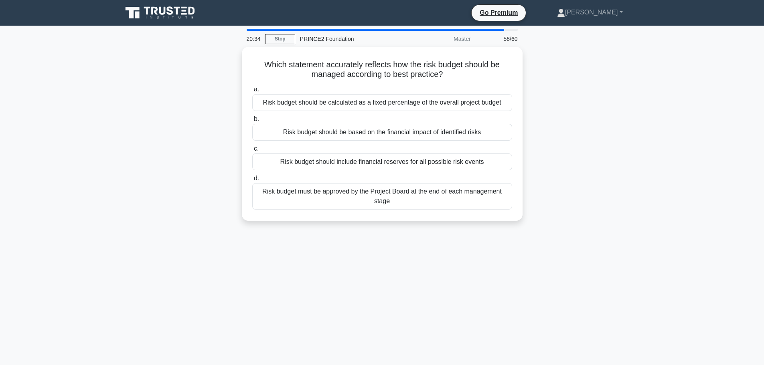
click at [431, 160] on div "Risk budget should include financial reserves for all possible risk events" at bounding box center [382, 162] width 260 height 17
click at [252, 152] on input "c. Risk budget should include financial reserves for all possible risk events" at bounding box center [252, 148] width 0 height 5
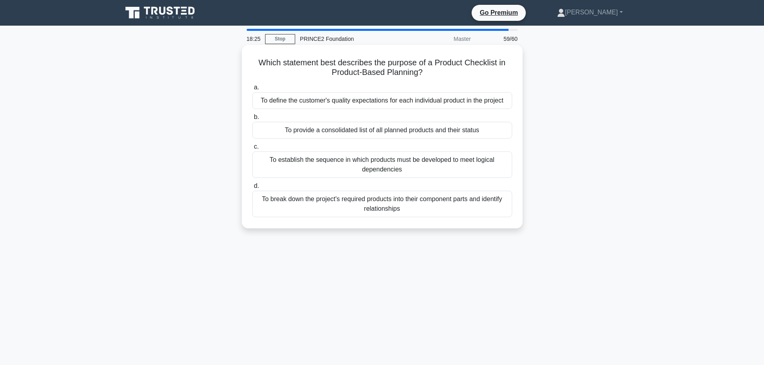
click at [455, 129] on div "To provide a consolidated list of all planned products and their status" at bounding box center [382, 130] width 260 height 17
click at [252, 120] on input "b. To provide a consolidated list of all planned products and their status" at bounding box center [252, 117] width 0 height 5
click at [397, 97] on div "Increasing number of unresolved defects per sprint" at bounding box center [382, 100] width 260 height 17
click at [252, 90] on input "a. Increasing number of unresolved defects per sprint" at bounding box center [252, 87] width 0 height 5
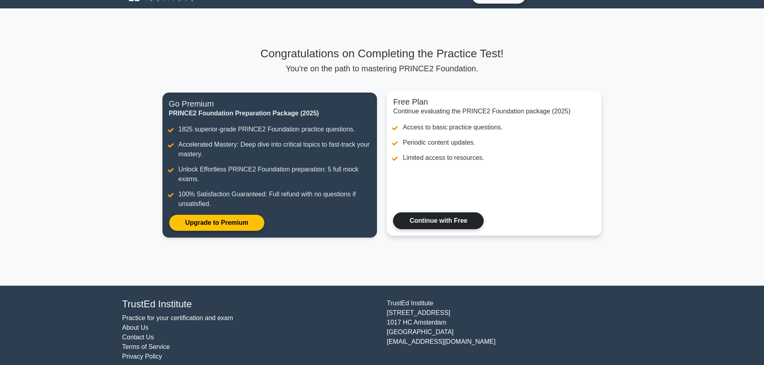
scroll to position [26, 0]
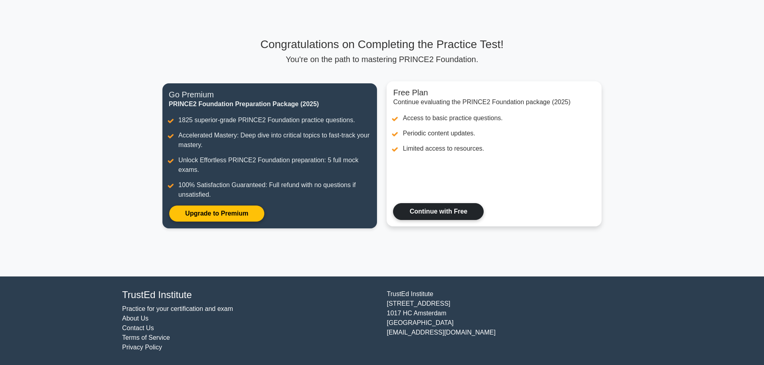
click at [452, 214] on link "Continue with Free" at bounding box center [438, 211] width 91 height 17
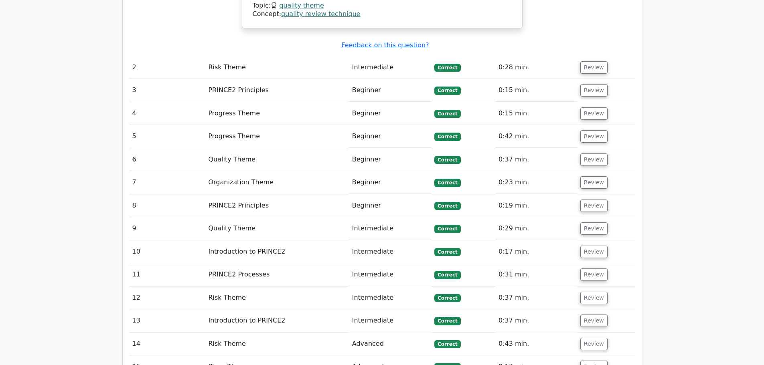
scroll to position [1003, 0]
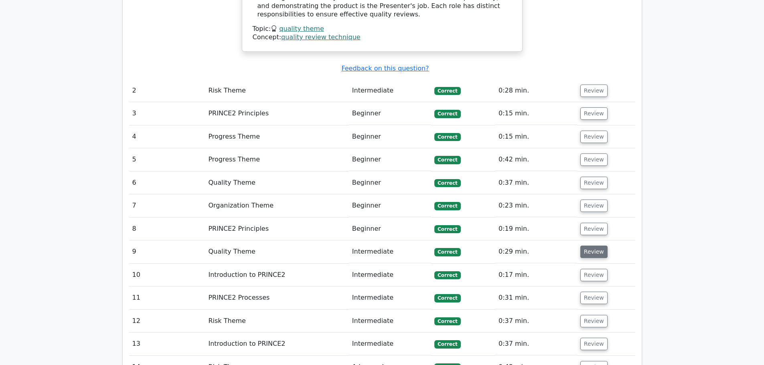
click at [596, 246] on button "Review" at bounding box center [593, 252] width 27 height 12
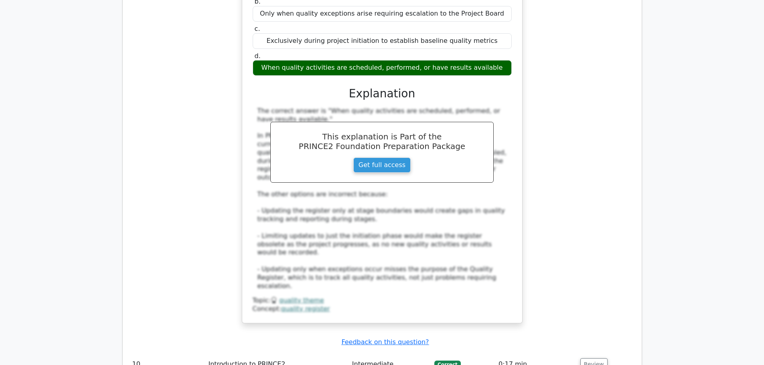
scroll to position [1323, 0]
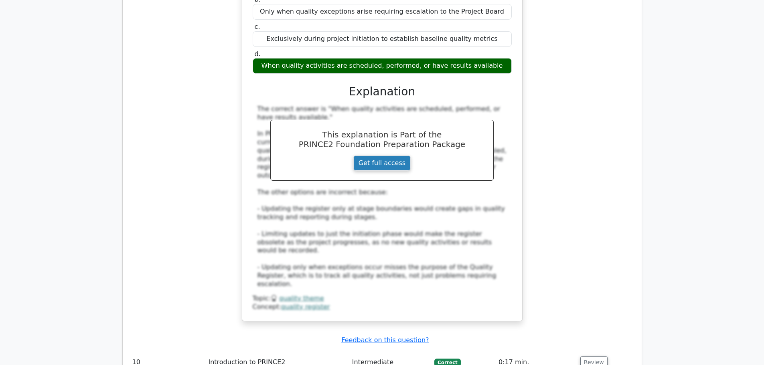
click at [390, 156] on link "Get full access" at bounding box center [381, 163] width 57 height 15
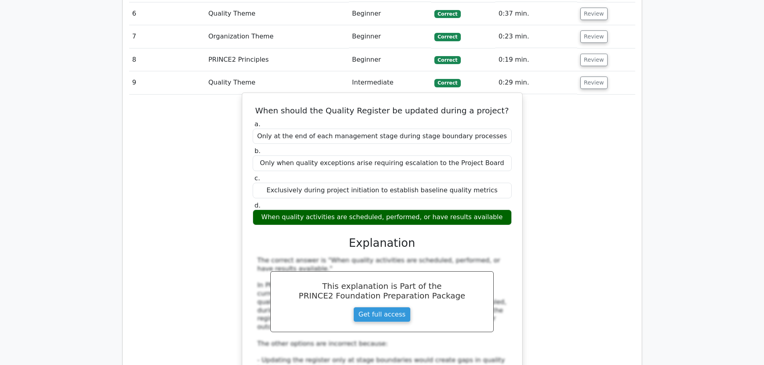
scroll to position [1163, 0]
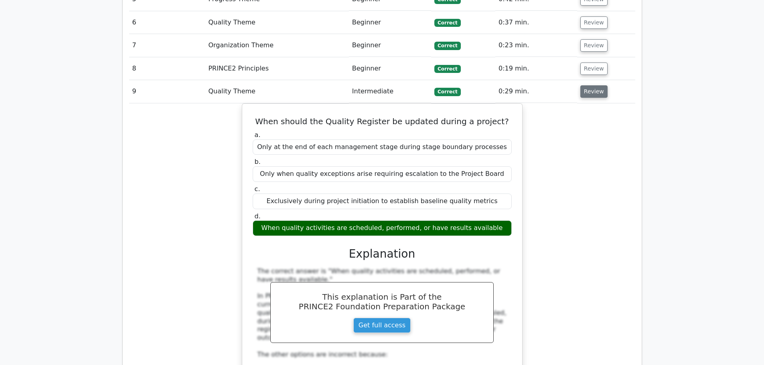
click at [599, 85] on button "Review" at bounding box center [593, 91] width 27 height 12
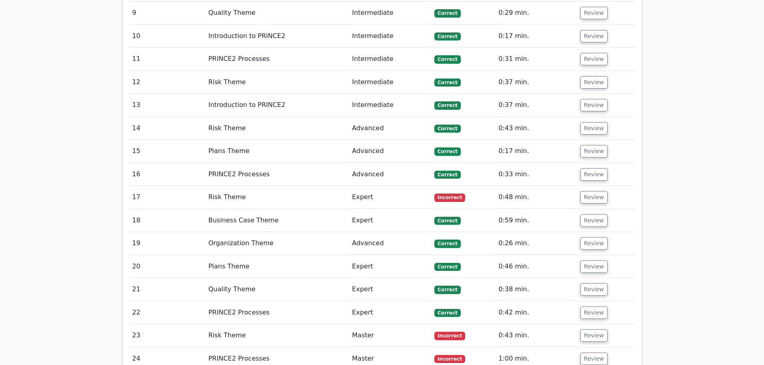
scroll to position [1243, 0]
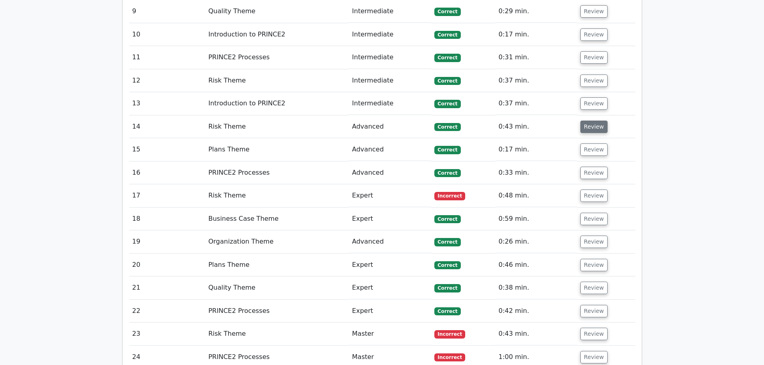
click at [598, 121] on button "Review" at bounding box center [593, 127] width 27 height 12
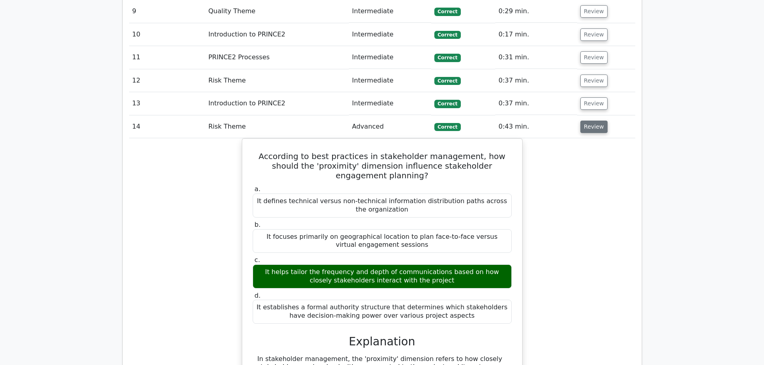
click at [589, 121] on button "Review" at bounding box center [593, 127] width 27 height 12
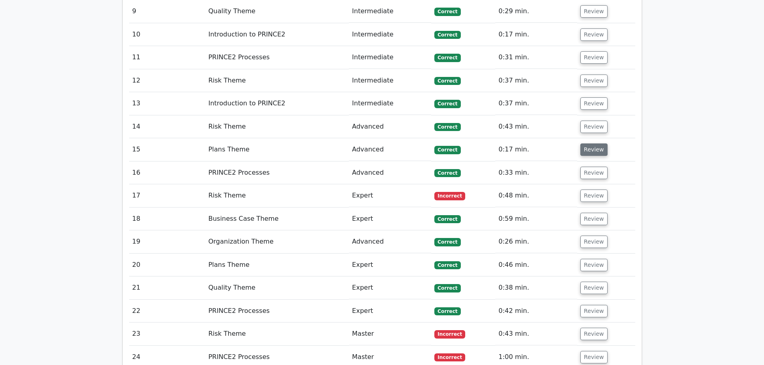
click at [593, 144] on button "Review" at bounding box center [593, 150] width 27 height 12
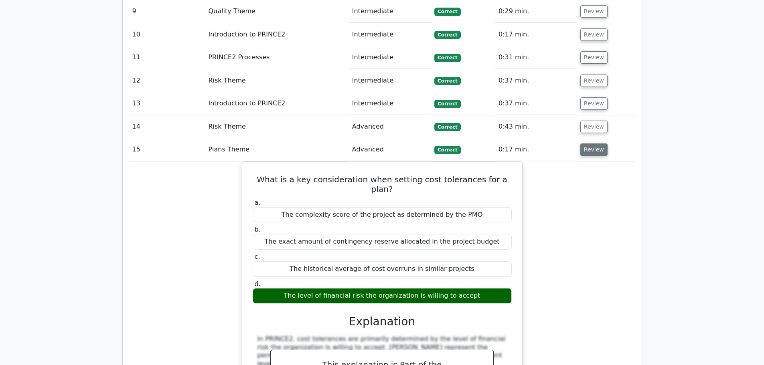
click at [593, 144] on button "Review" at bounding box center [593, 150] width 27 height 12
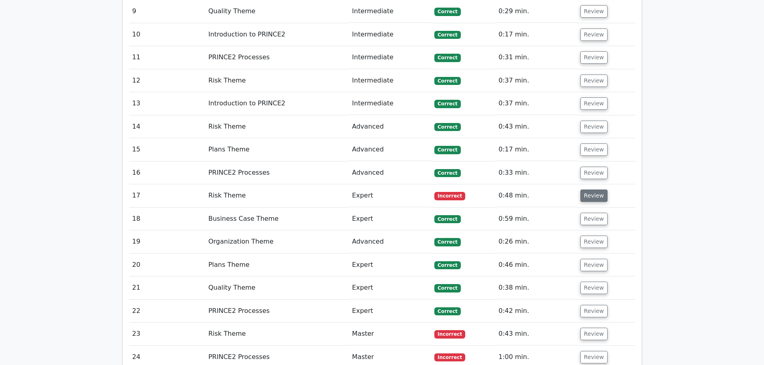
click at [593, 190] on button "Review" at bounding box center [593, 196] width 27 height 12
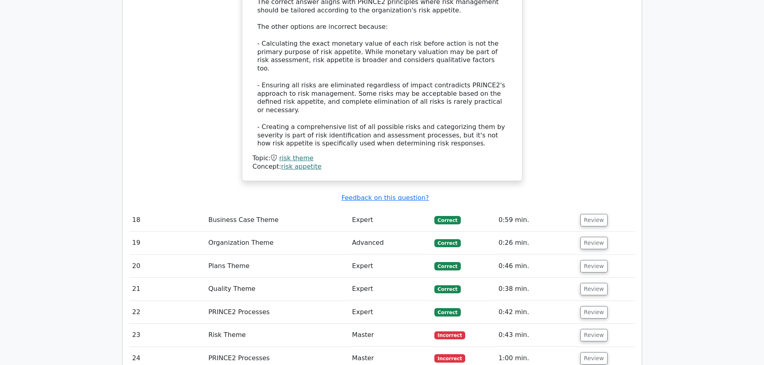
scroll to position [1724, 0]
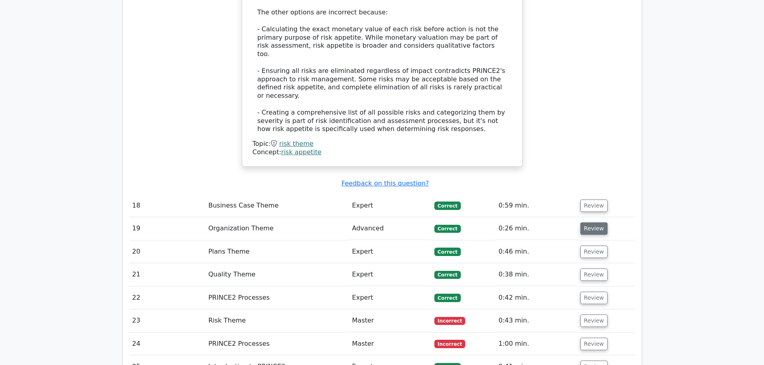
click at [599, 223] on button "Review" at bounding box center [593, 229] width 27 height 12
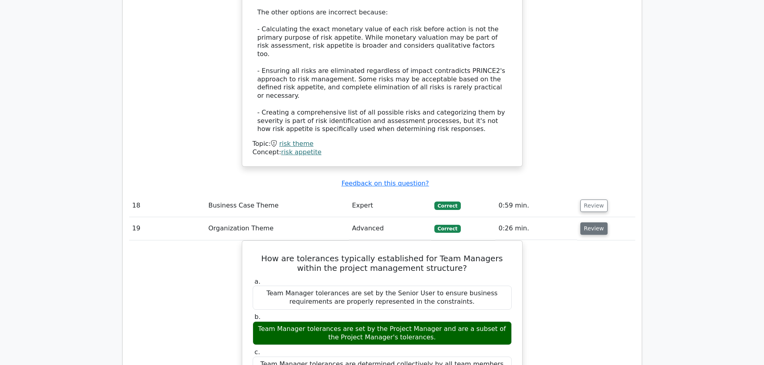
click at [599, 223] on button "Review" at bounding box center [593, 229] width 27 height 12
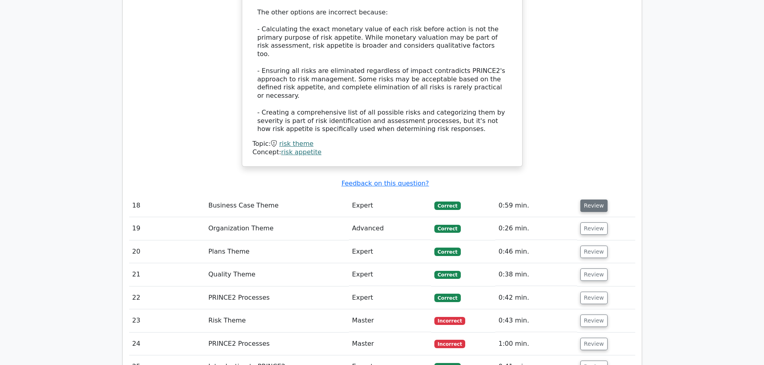
click at [598, 200] on button "Review" at bounding box center [593, 206] width 27 height 12
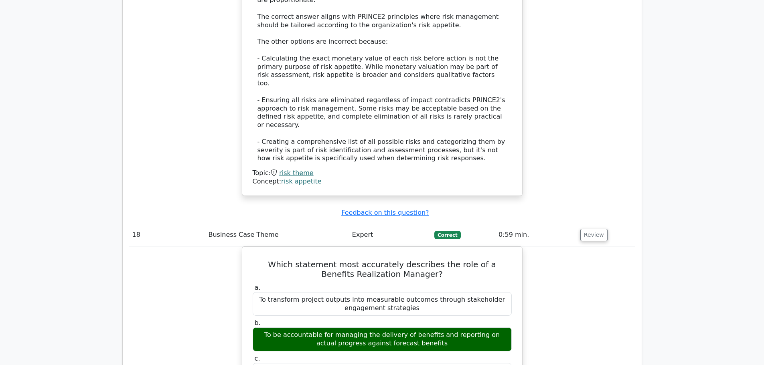
scroll to position [1684, 0]
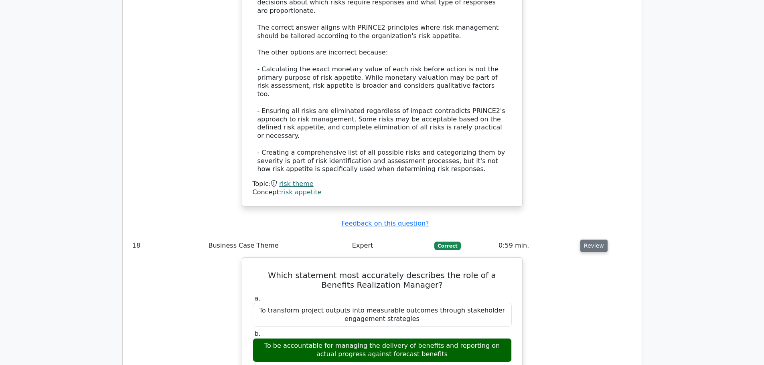
click at [592, 240] on button "Review" at bounding box center [593, 246] width 27 height 12
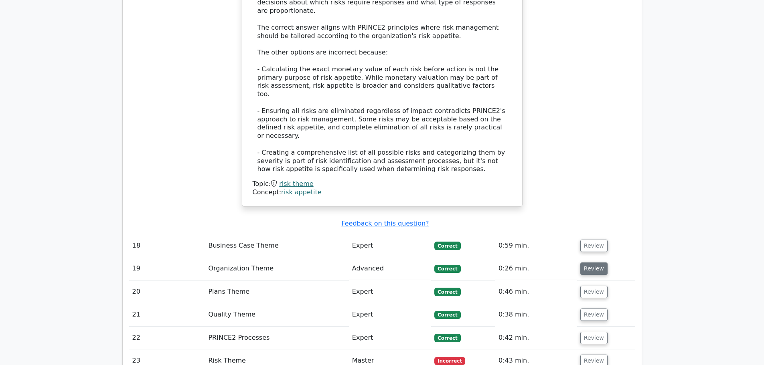
click at [591, 263] on button "Review" at bounding box center [593, 269] width 27 height 12
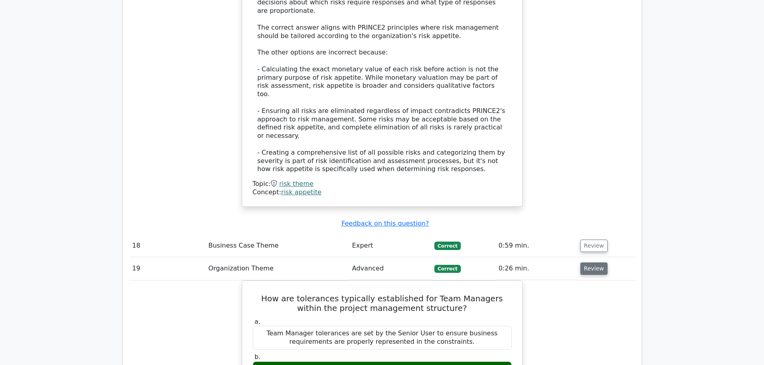
click at [591, 263] on button "Review" at bounding box center [593, 269] width 27 height 12
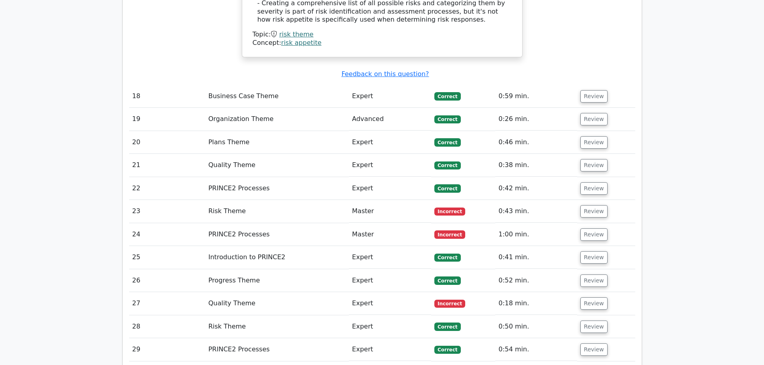
scroll to position [1845, 0]
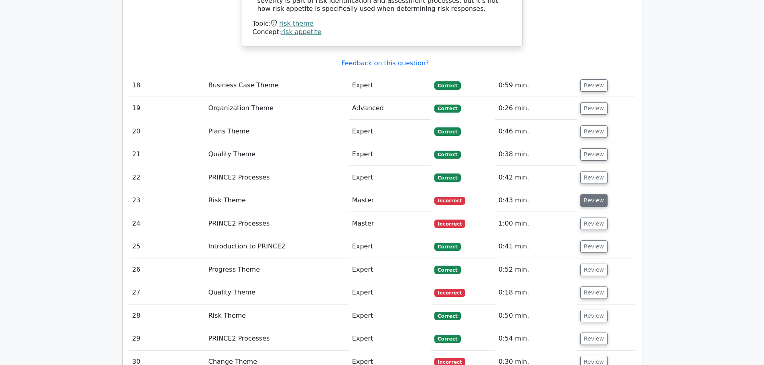
click at [588, 194] on button "Review" at bounding box center [593, 200] width 27 height 12
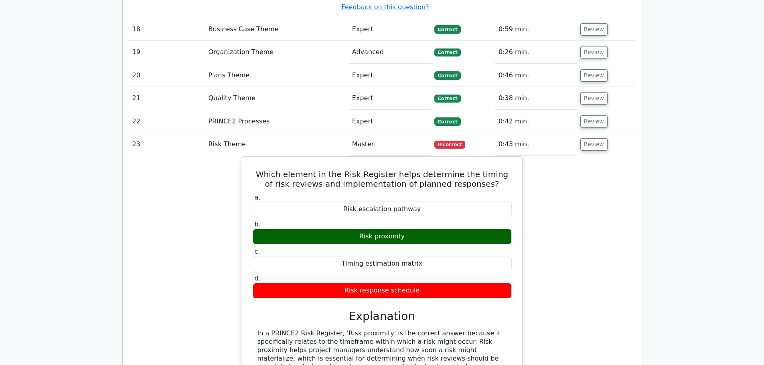
scroll to position [1925, 0]
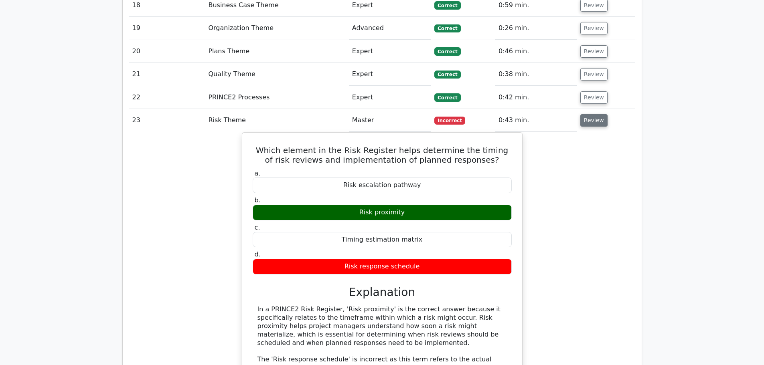
click at [595, 114] on button "Review" at bounding box center [593, 120] width 27 height 12
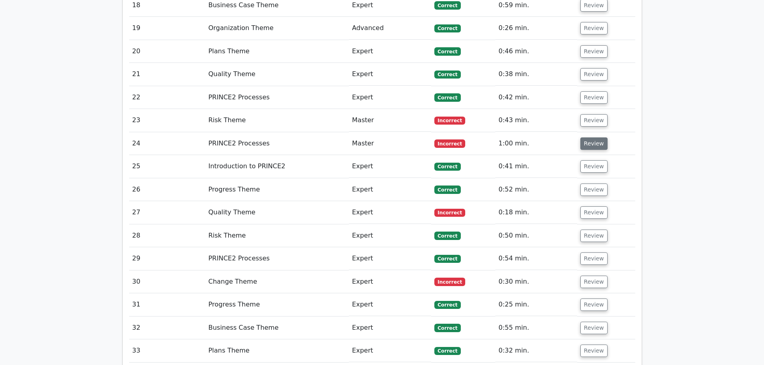
click at [591, 138] on button "Review" at bounding box center [593, 144] width 27 height 12
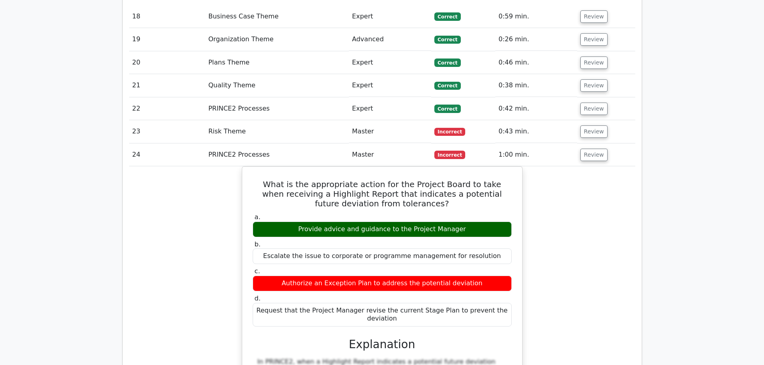
scroll to position [1885, 0]
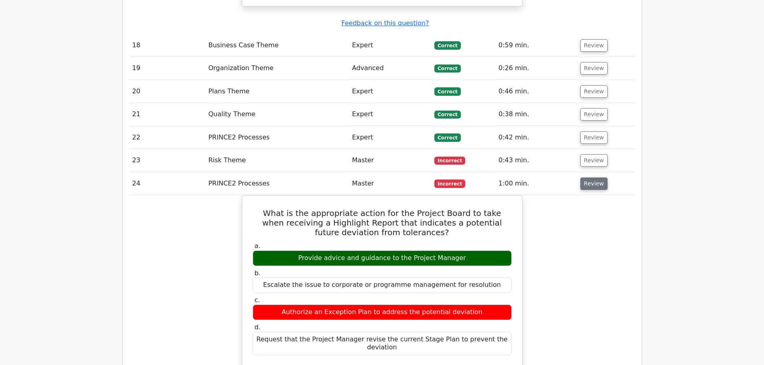
click at [595, 178] on button "Review" at bounding box center [593, 184] width 27 height 12
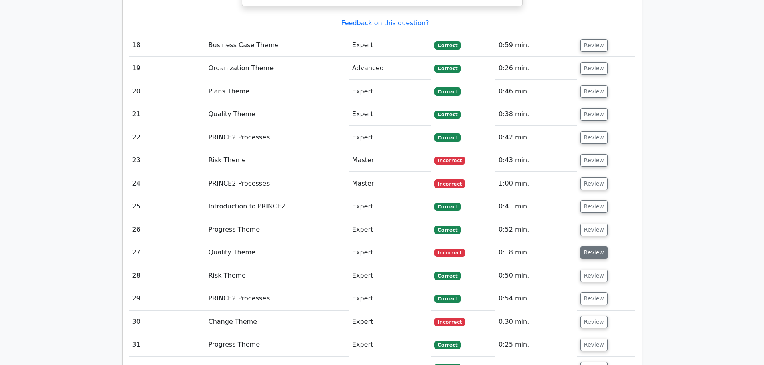
click at [586, 247] on button "Review" at bounding box center [593, 253] width 27 height 12
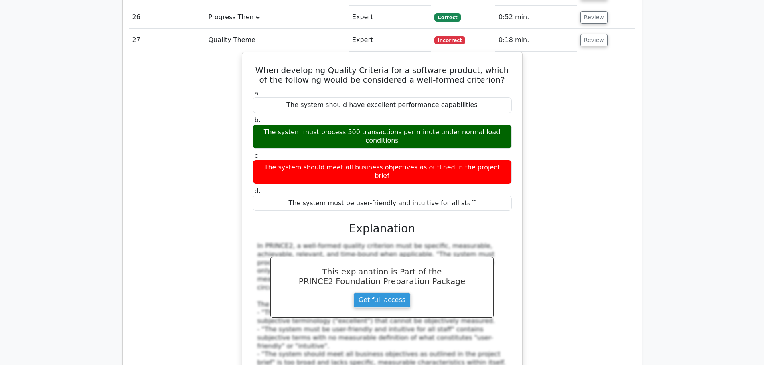
scroll to position [2005, 0]
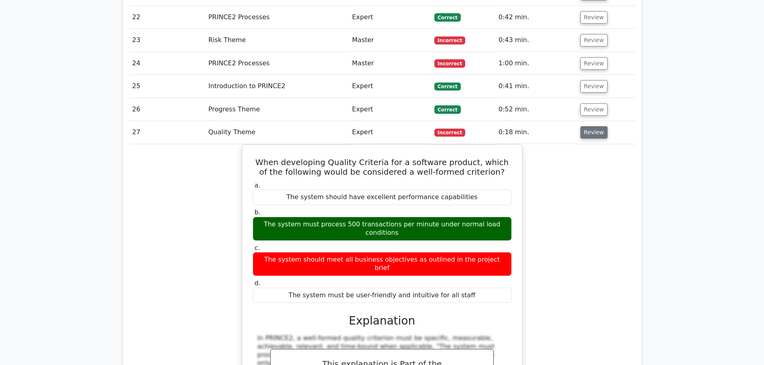
click at [585, 126] on button "Review" at bounding box center [593, 132] width 27 height 12
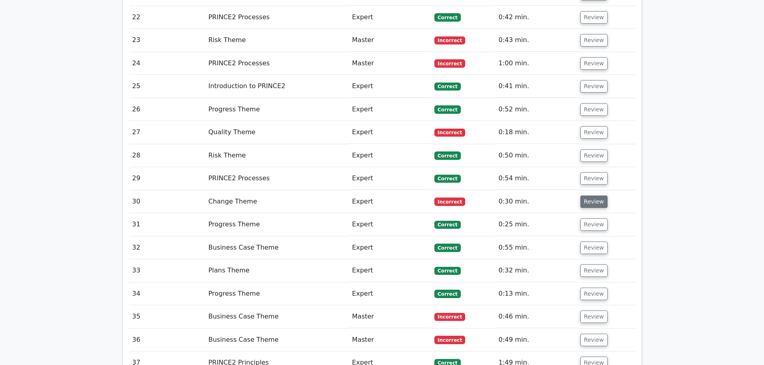
click at [591, 196] on button "Review" at bounding box center [593, 202] width 27 height 12
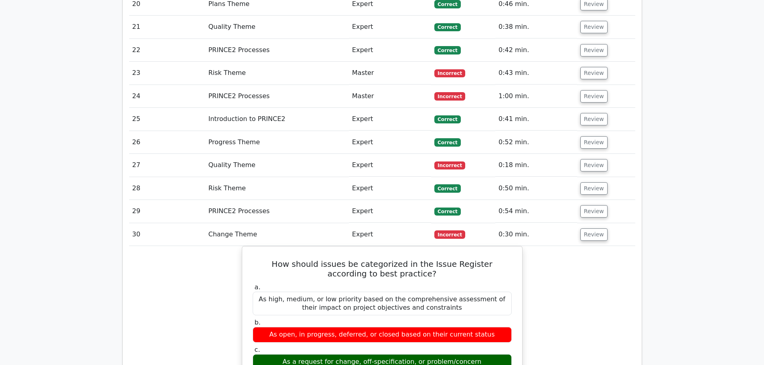
scroll to position [1965, 0]
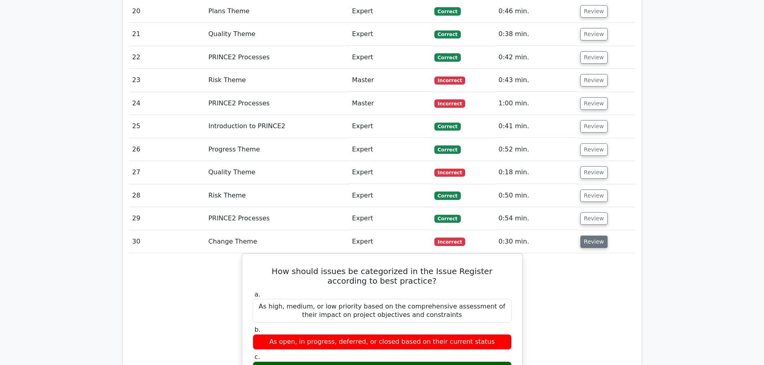
click at [587, 236] on button "Review" at bounding box center [593, 242] width 27 height 12
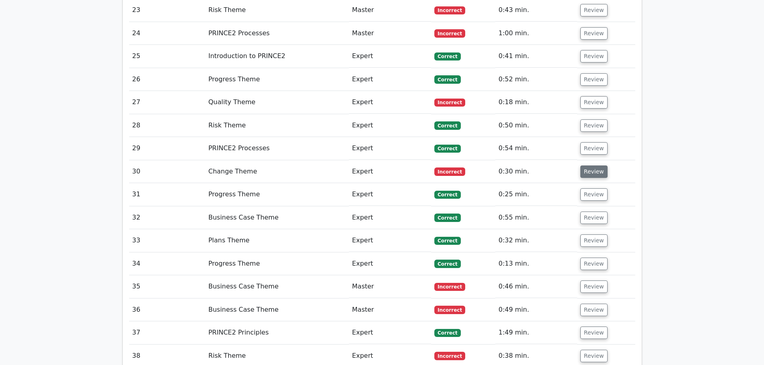
scroll to position [2085, 0]
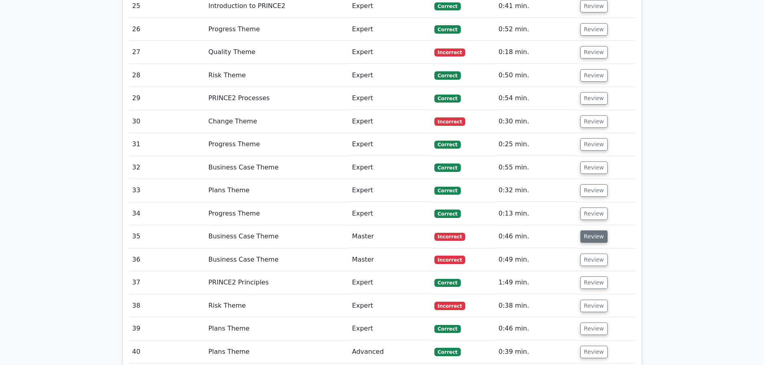
click at [586, 231] on button "Review" at bounding box center [593, 237] width 27 height 12
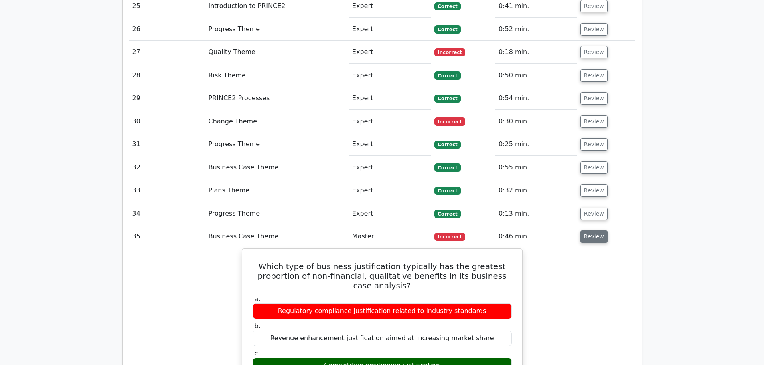
click at [596, 231] on button "Review" at bounding box center [593, 237] width 27 height 12
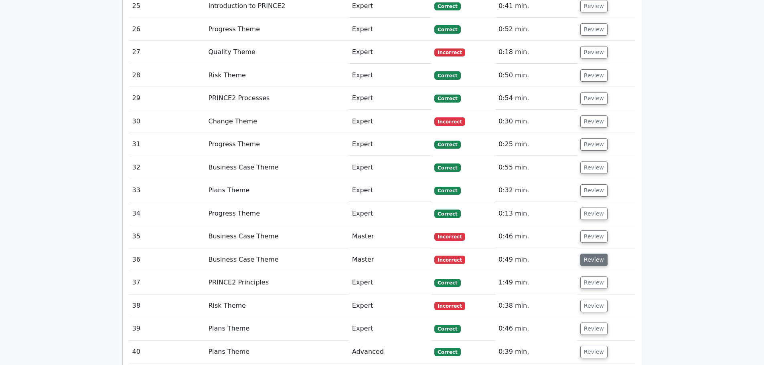
click at [592, 254] on button "Review" at bounding box center [593, 260] width 27 height 12
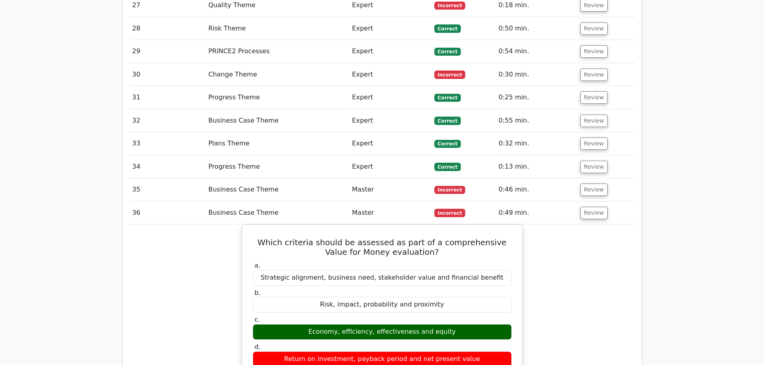
scroll to position [2165, 0]
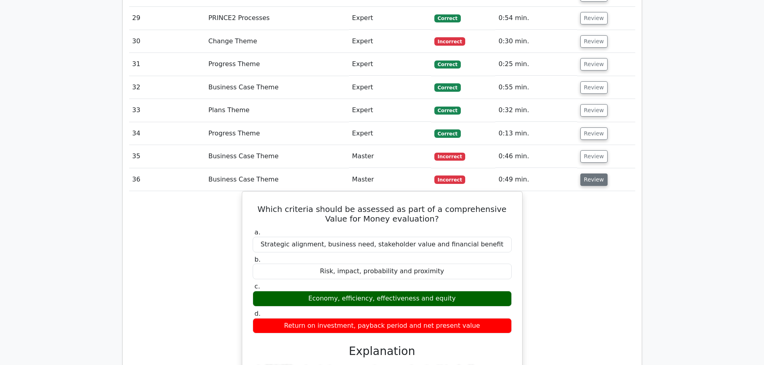
click at [596, 174] on button "Review" at bounding box center [593, 180] width 27 height 12
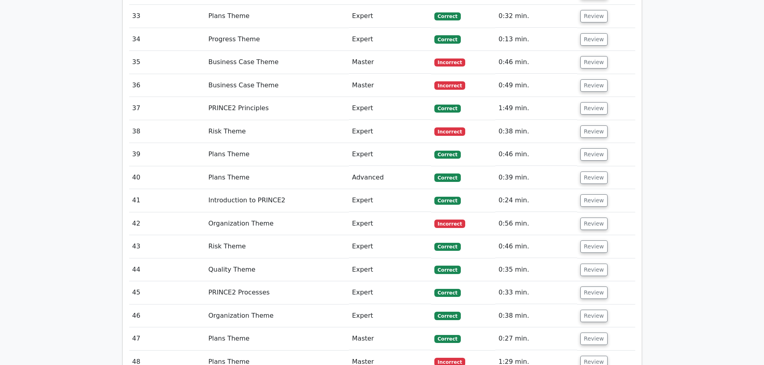
scroll to position [2286, 0]
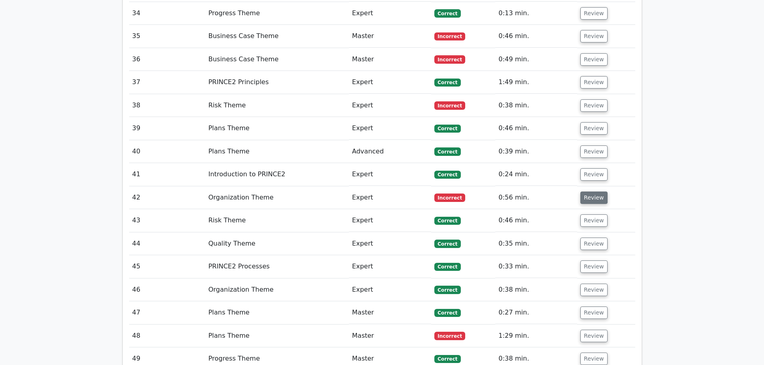
click at [598, 192] on button "Review" at bounding box center [593, 198] width 27 height 12
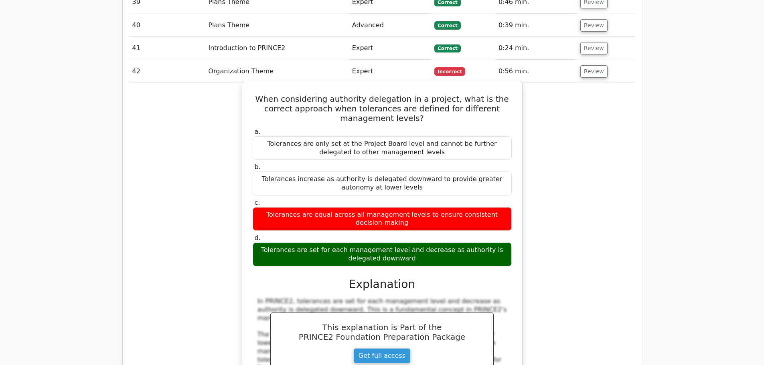
scroll to position [2366, 0]
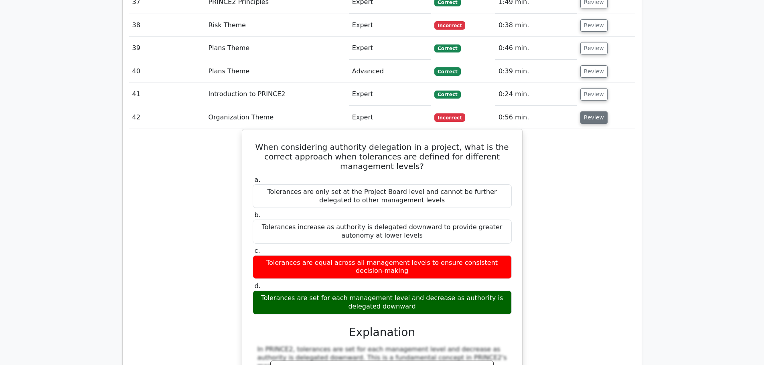
click at [585, 111] on button "Review" at bounding box center [593, 117] width 27 height 12
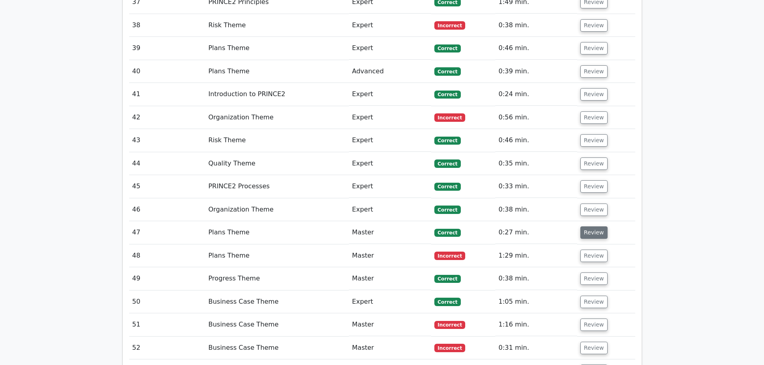
click at [596, 227] on button "Review" at bounding box center [593, 233] width 27 height 12
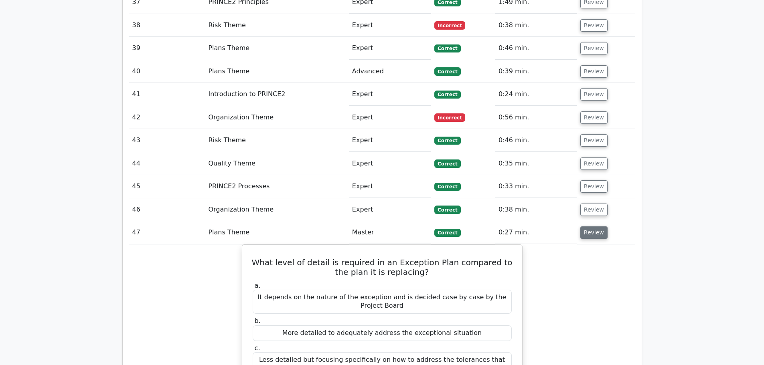
click at [588, 227] on button "Review" at bounding box center [593, 233] width 27 height 12
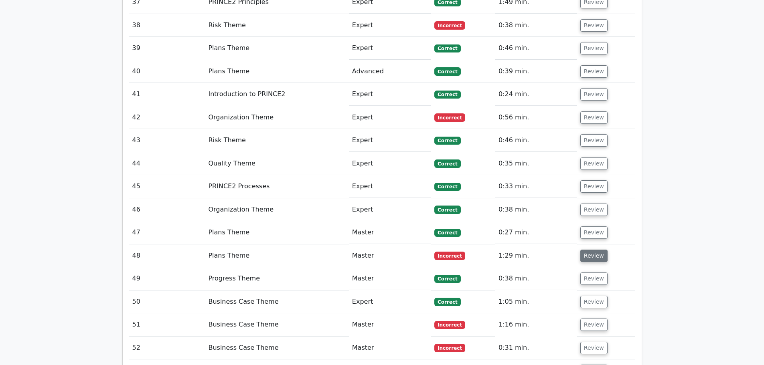
click at [584, 250] on button "Review" at bounding box center [593, 256] width 27 height 12
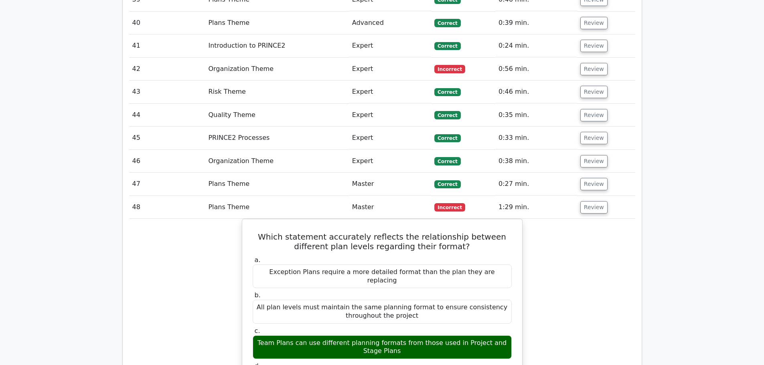
scroll to position [2446, 0]
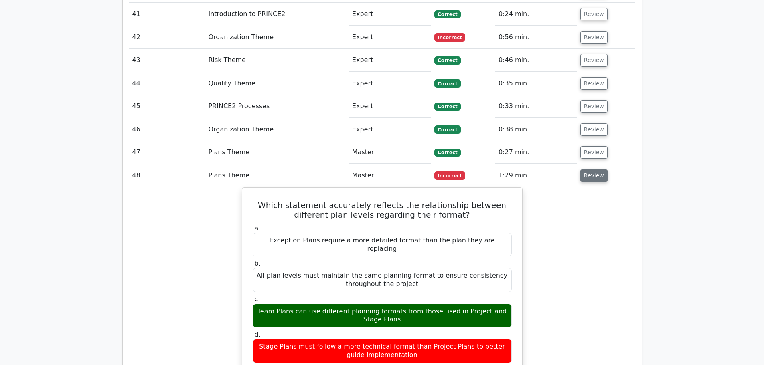
click at [591, 170] on button "Review" at bounding box center [593, 176] width 27 height 12
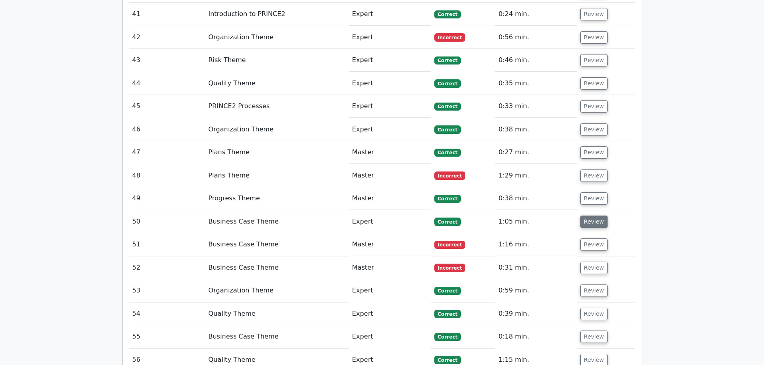
click at [597, 216] on button "Review" at bounding box center [593, 222] width 27 height 12
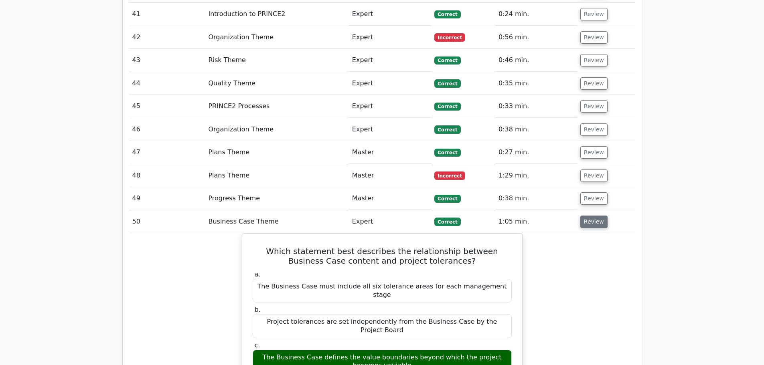
click at [598, 216] on button "Review" at bounding box center [593, 222] width 27 height 12
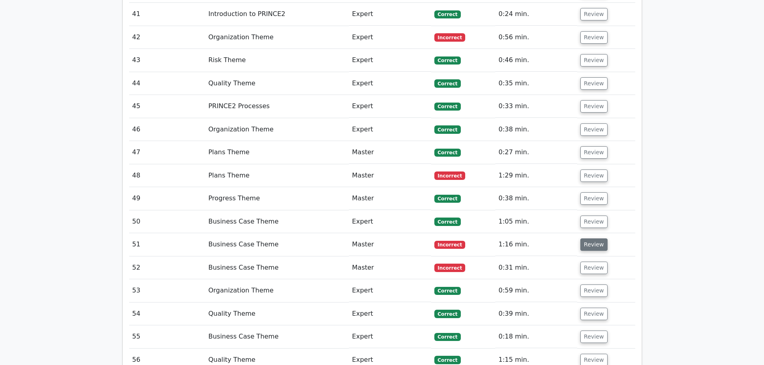
click at [596, 239] on button "Review" at bounding box center [593, 245] width 27 height 12
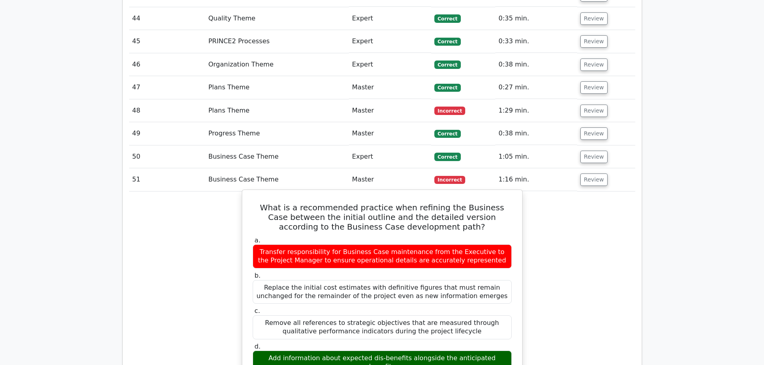
scroll to position [2566, 0]
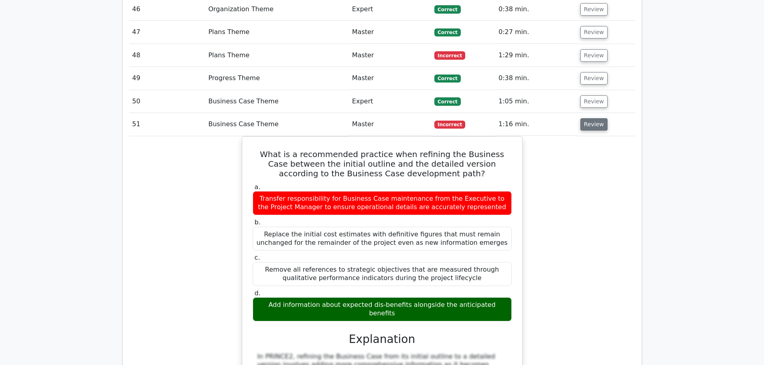
click at [593, 118] on button "Review" at bounding box center [593, 124] width 27 height 12
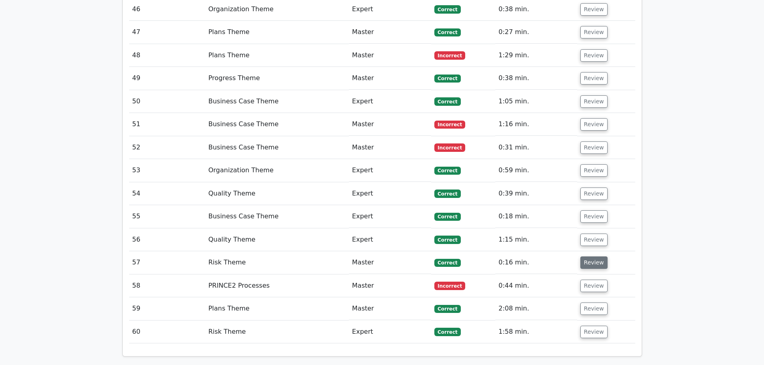
click at [594, 257] on button "Review" at bounding box center [593, 263] width 27 height 12
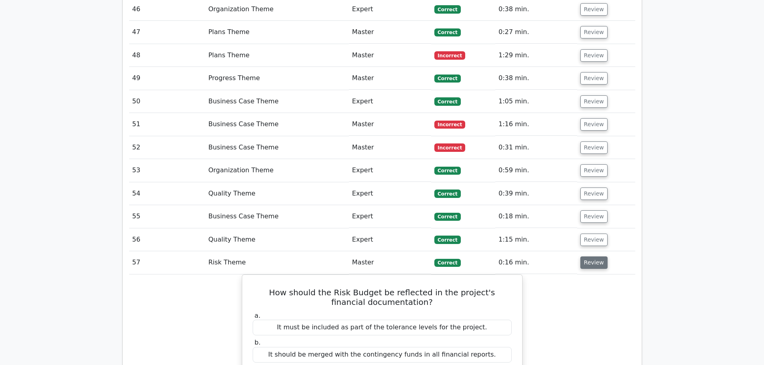
click at [596, 257] on button "Review" at bounding box center [593, 263] width 27 height 12
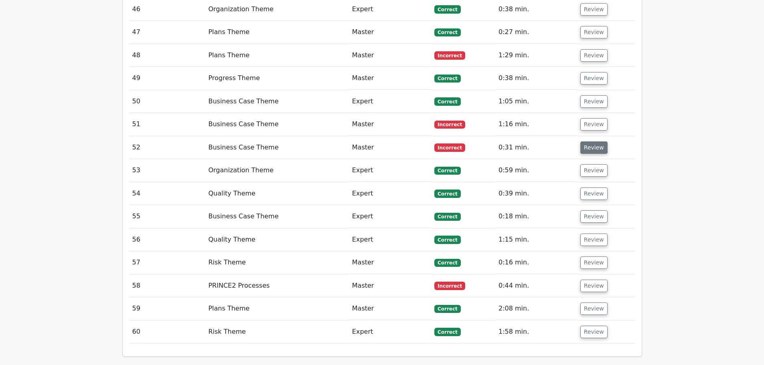
click at [592, 142] on button "Review" at bounding box center [593, 148] width 27 height 12
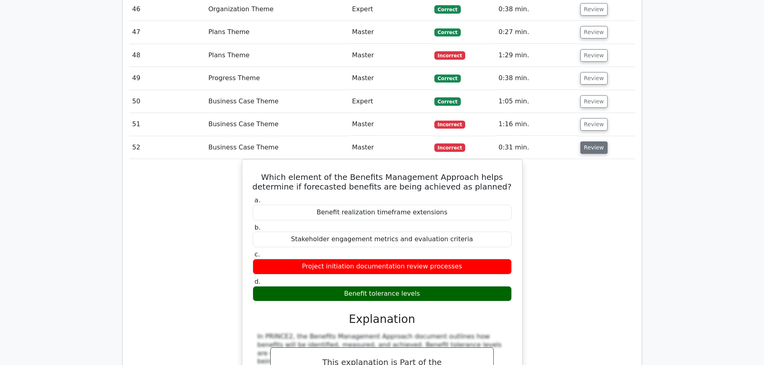
click at [597, 142] on button "Review" at bounding box center [593, 148] width 27 height 12
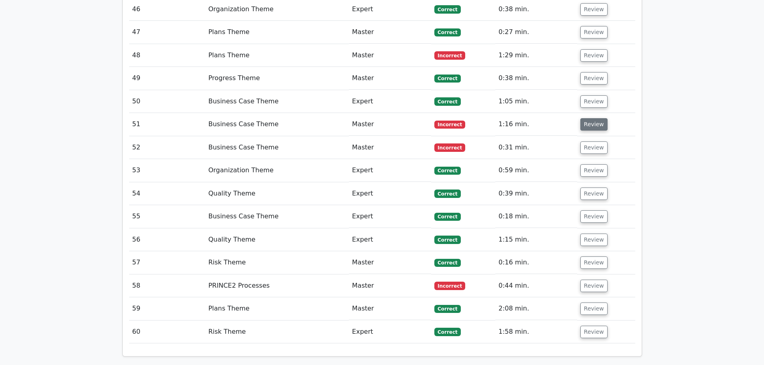
click at [591, 118] on button "Review" at bounding box center [593, 124] width 27 height 12
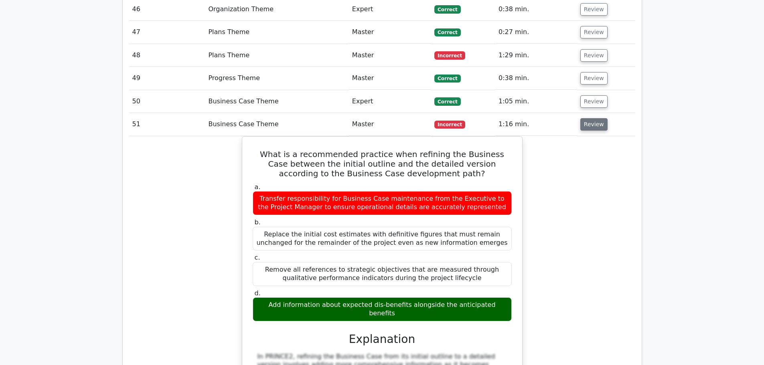
click at [591, 118] on button "Review" at bounding box center [593, 124] width 27 height 12
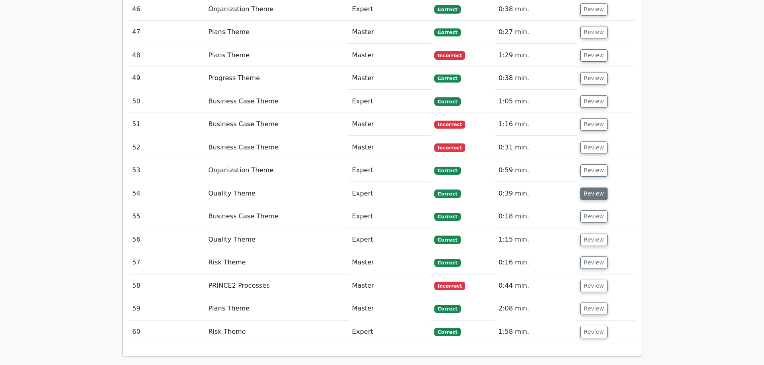
click at [596, 188] on button "Review" at bounding box center [593, 194] width 27 height 12
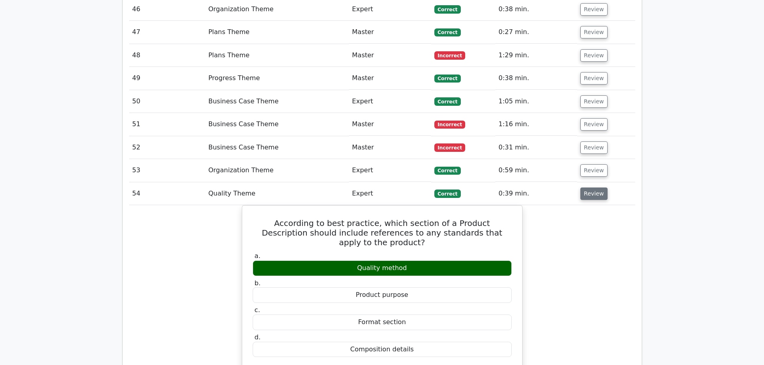
click at [590, 188] on button "Review" at bounding box center [593, 194] width 27 height 12
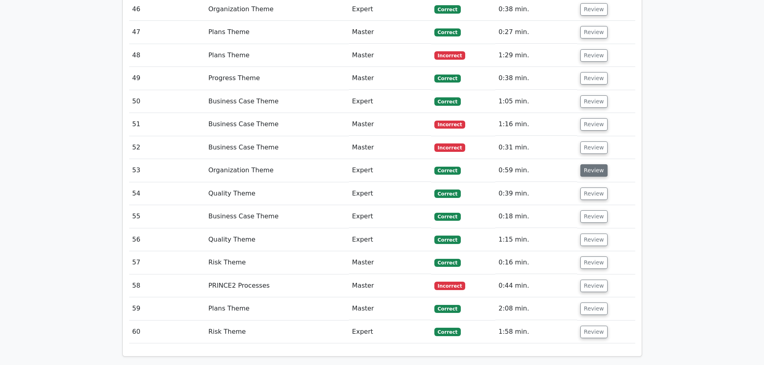
click at [593, 164] on button "Review" at bounding box center [593, 170] width 27 height 12
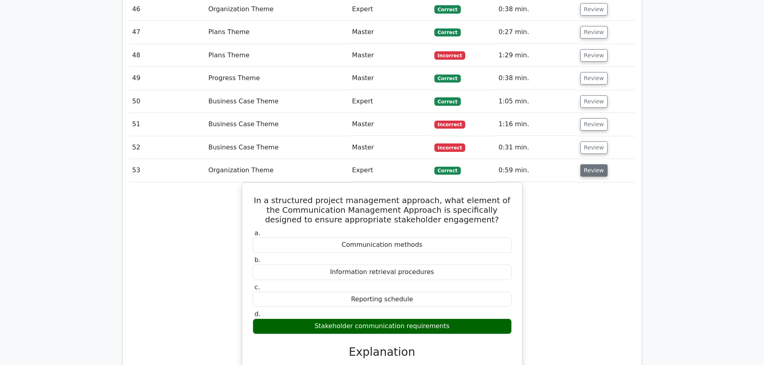
click at [593, 164] on button "Review" at bounding box center [593, 170] width 27 height 12
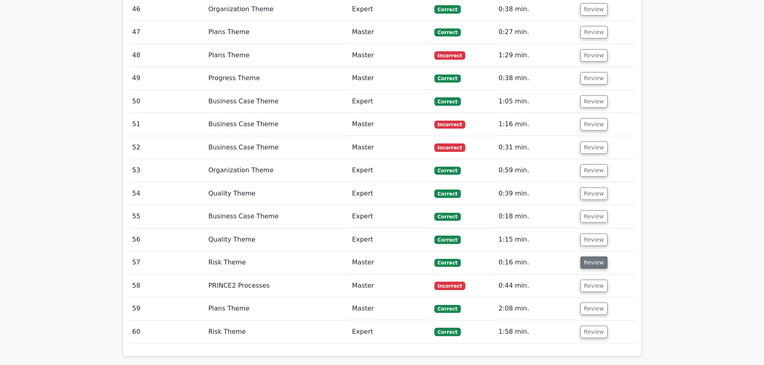
click at [596, 257] on button "Review" at bounding box center [593, 263] width 27 height 12
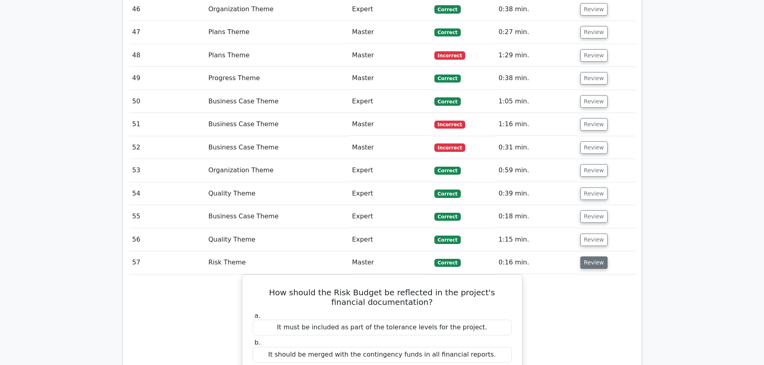
click at [596, 257] on button "Review" at bounding box center [593, 263] width 27 height 12
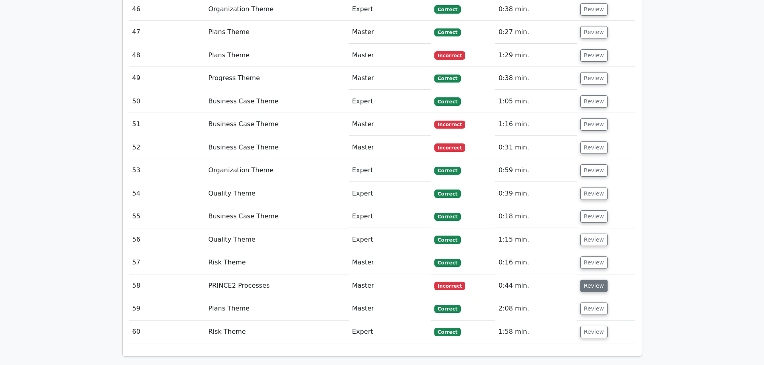
click at [596, 280] on button "Review" at bounding box center [593, 286] width 27 height 12
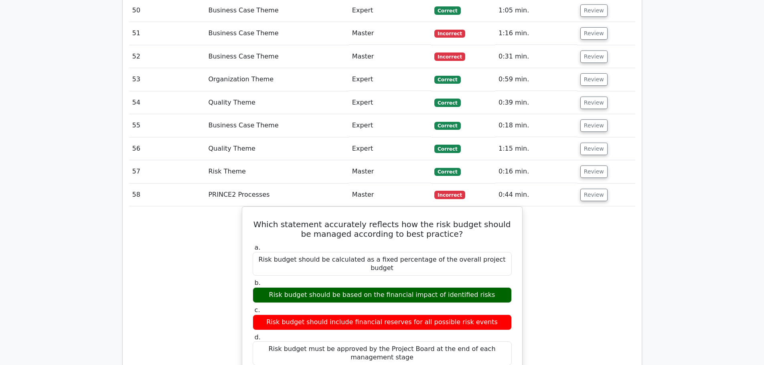
scroll to position [2647, 0]
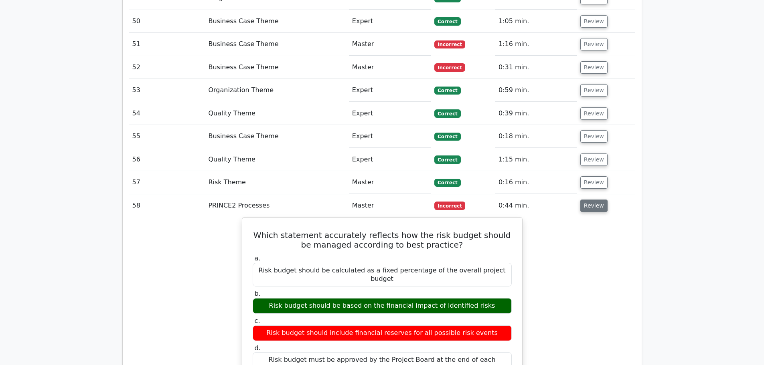
click at [596, 200] on button "Review" at bounding box center [593, 206] width 27 height 12
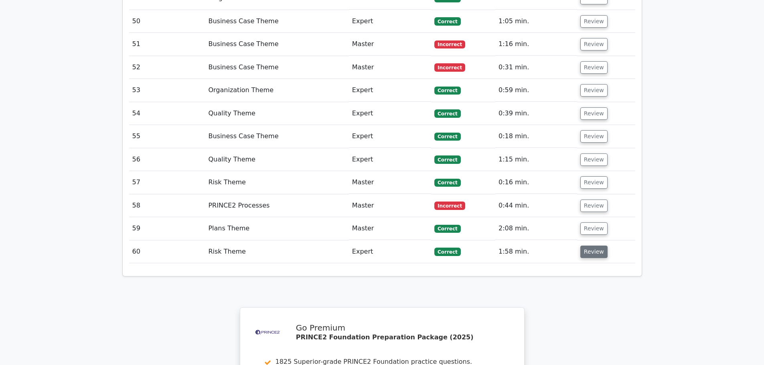
click at [588, 246] on button "Review" at bounding box center [593, 252] width 27 height 12
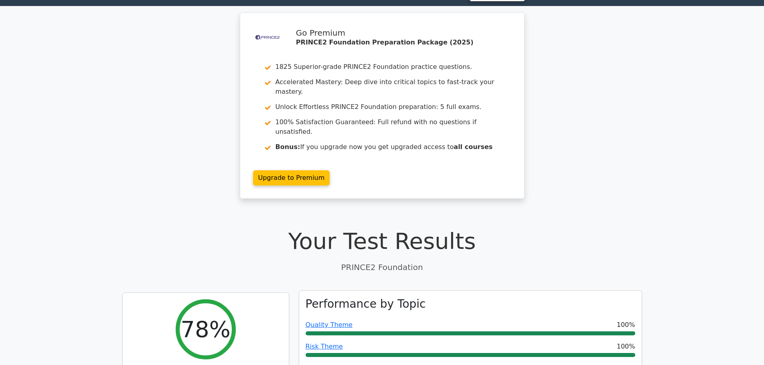
scroll to position [0, 0]
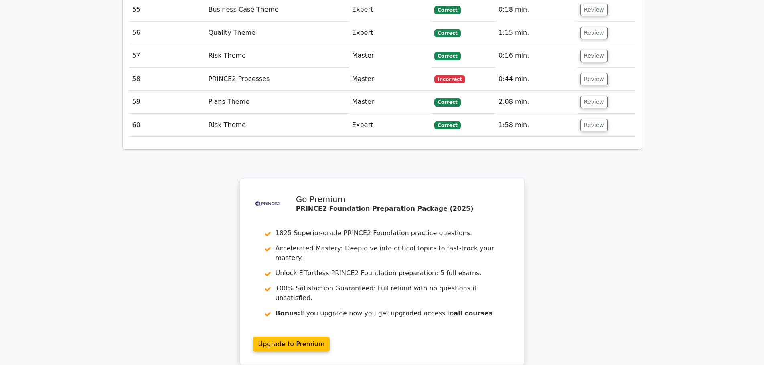
scroll to position [2425, 0]
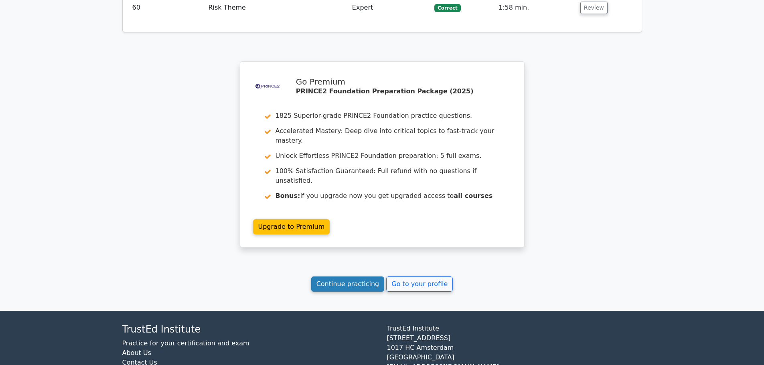
click at [354, 277] on link "Continue practicing" at bounding box center [347, 284] width 73 height 15
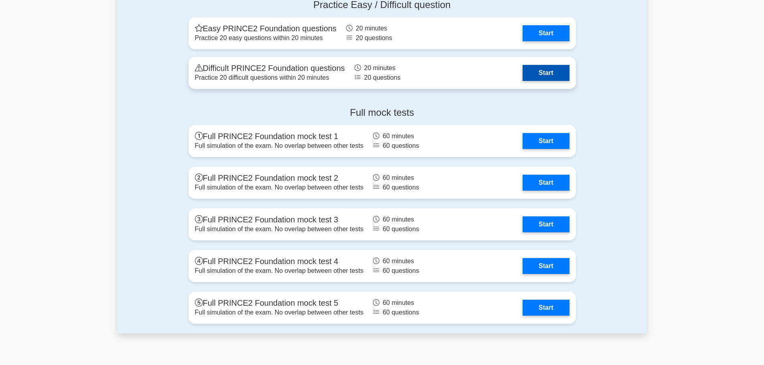
scroll to position [1323, 0]
